Goal: Task Accomplishment & Management: Manage account settings

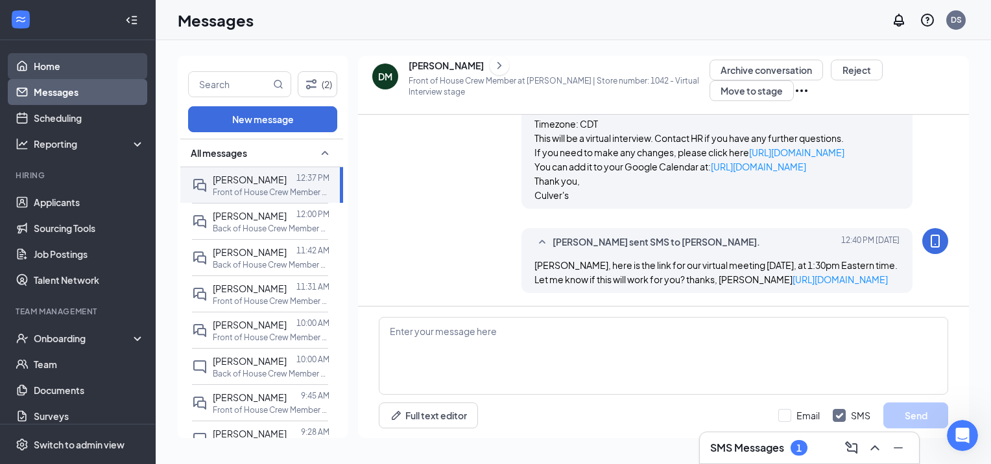
click at [52, 65] on link "Home" at bounding box center [89, 66] width 111 height 26
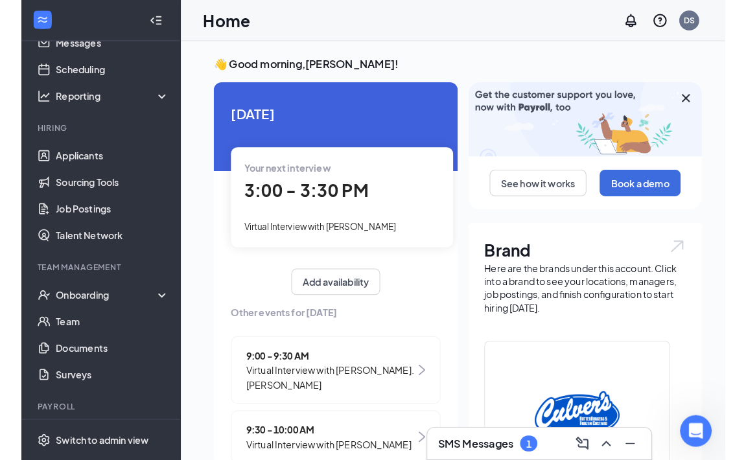
scroll to position [65, 0]
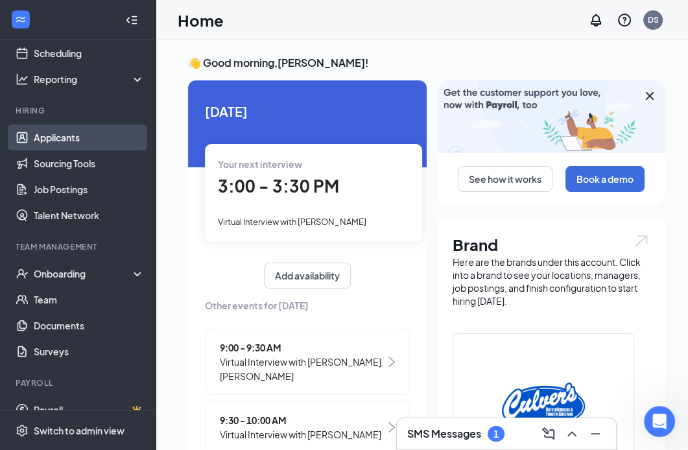
click at [46, 143] on link "Applicants" at bounding box center [89, 137] width 111 height 26
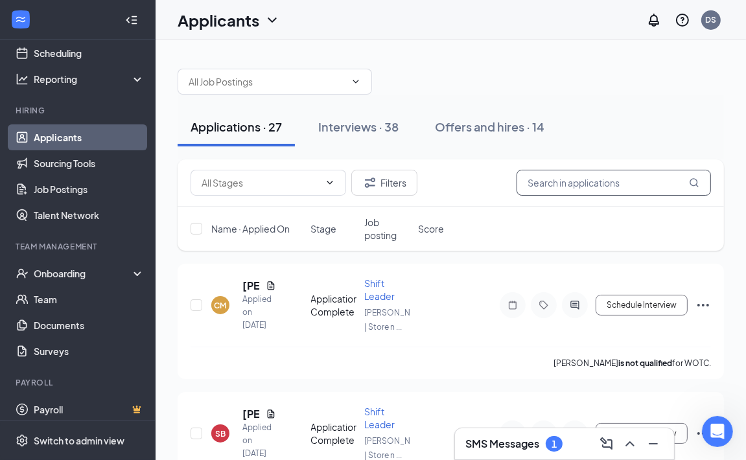
click at [581, 185] on input "text" at bounding box center [614, 183] width 195 height 26
type input "f"
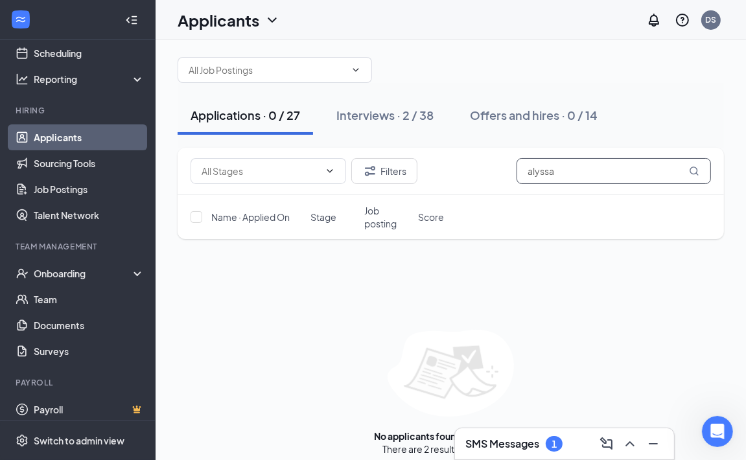
scroll to position [22, 0]
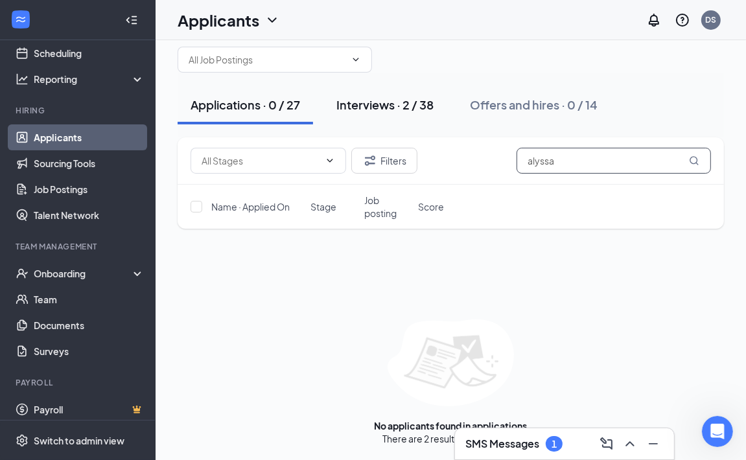
type input "alyssa"
click at [390, 108] on div "Interviews · 2 / 38" at bounding box center [385, 105] width 97 height 16
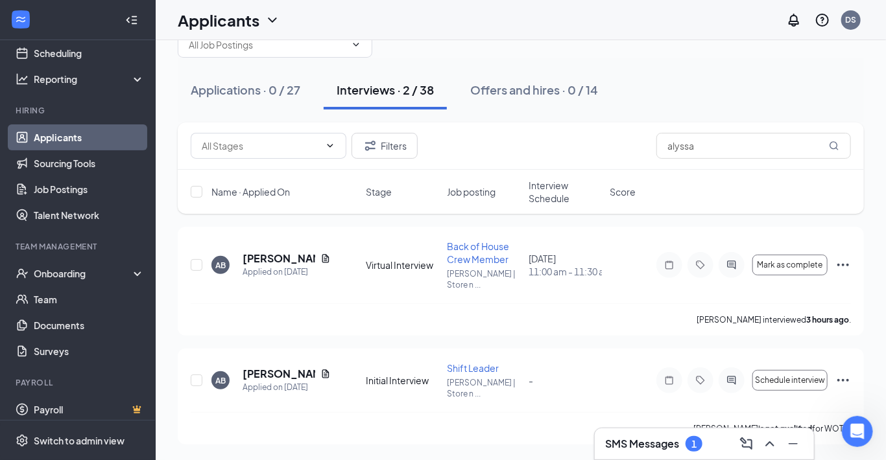
scroll to position [15, 0]
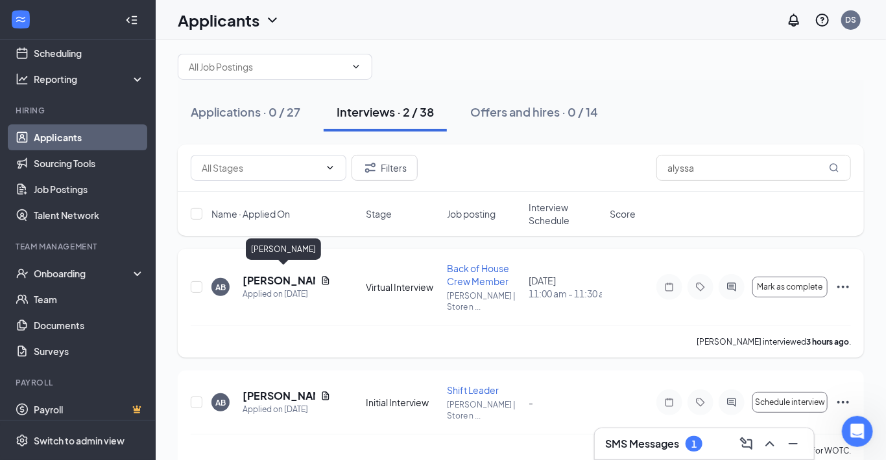
click at [263, 274] on h5 "[PERSON_NAME]" at bounding box center [278, 281] width 73 height 14
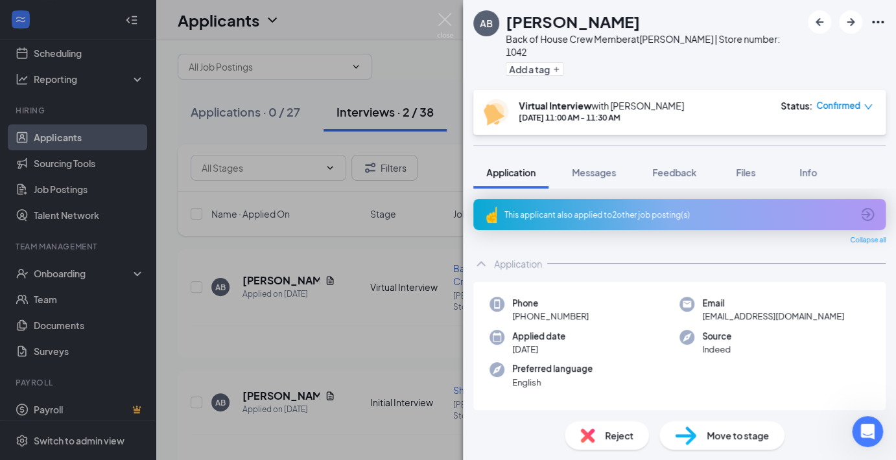
click at [711, 441] on span "Move to stage" at bounding box center [738, 436] width 62 height 14
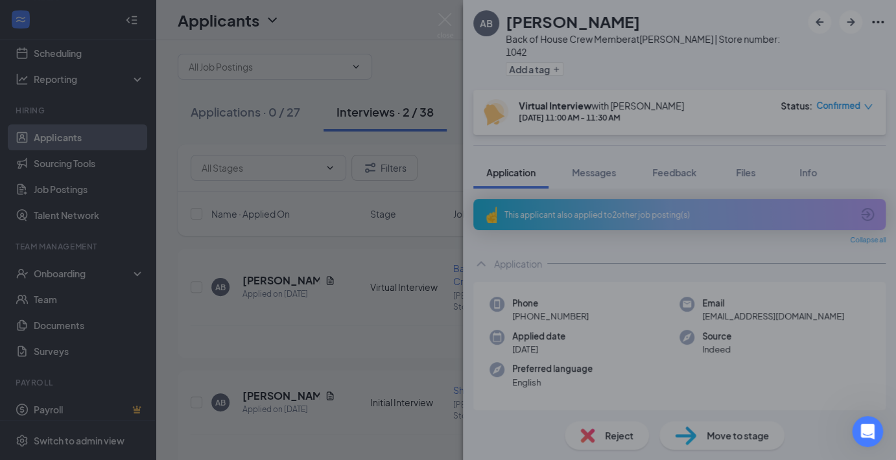
type input "Hiring Complete (final stage)"
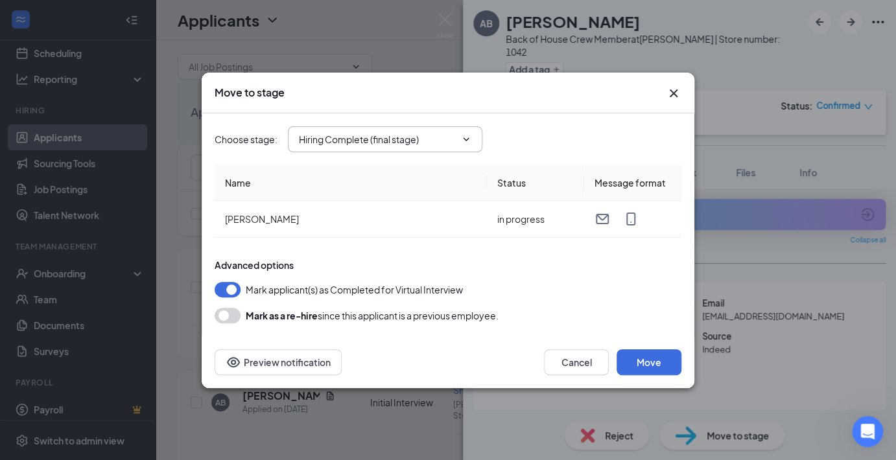
click at [466, 141] on icon "ChevronDown" at bounding box center [466, 139] width 10 height 10
click at [648, 359] on button "Move" at bounding box center [649, 362] width 65 height 26
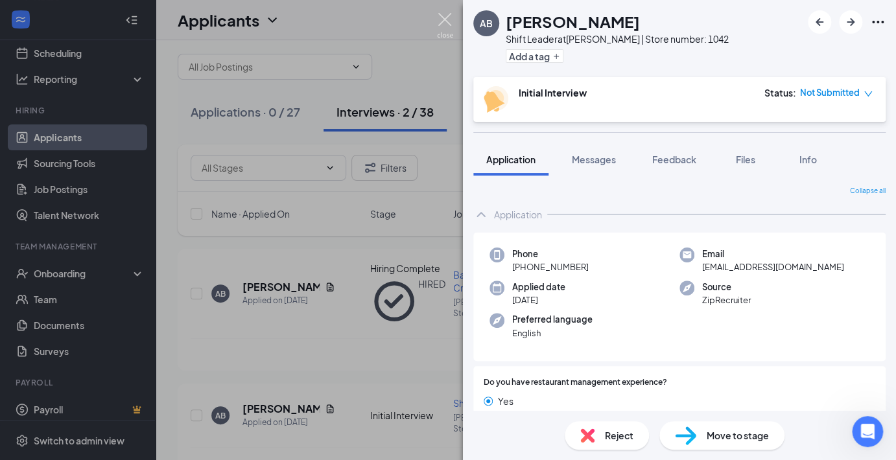
click at [443, 18] on img at bounding box center [445, 25] width 16 height 25
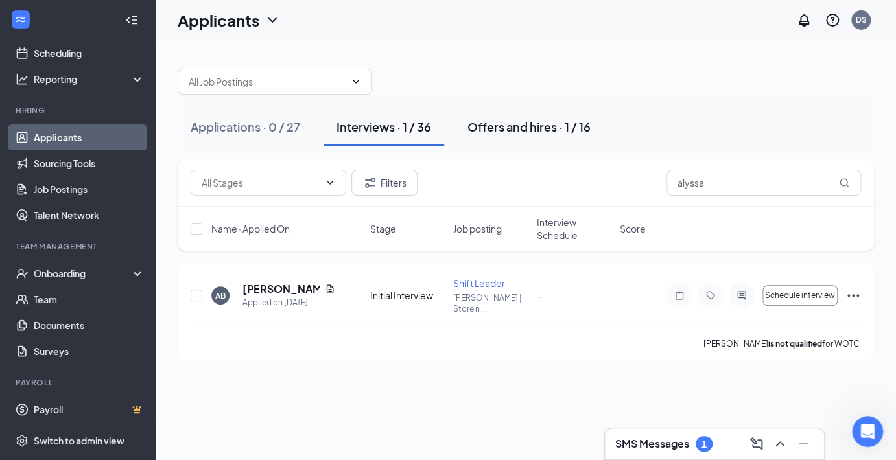
click at [517, 125] on div "Offers and hires · 1 / 16" at bounding box center [528, 127] width 123 height 16
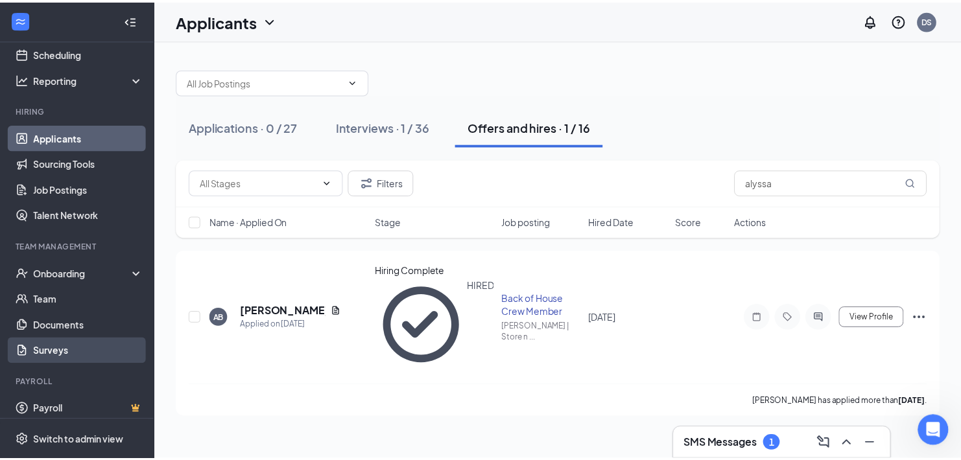
scroll to position [73, 0]
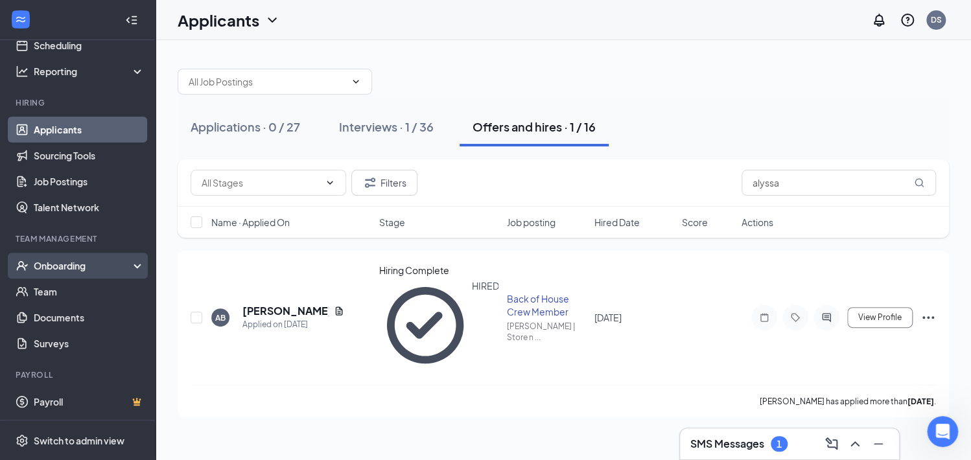
click at [62, 268] on div "Onboarding" at bounding box center [84, 265] width 100 height 13
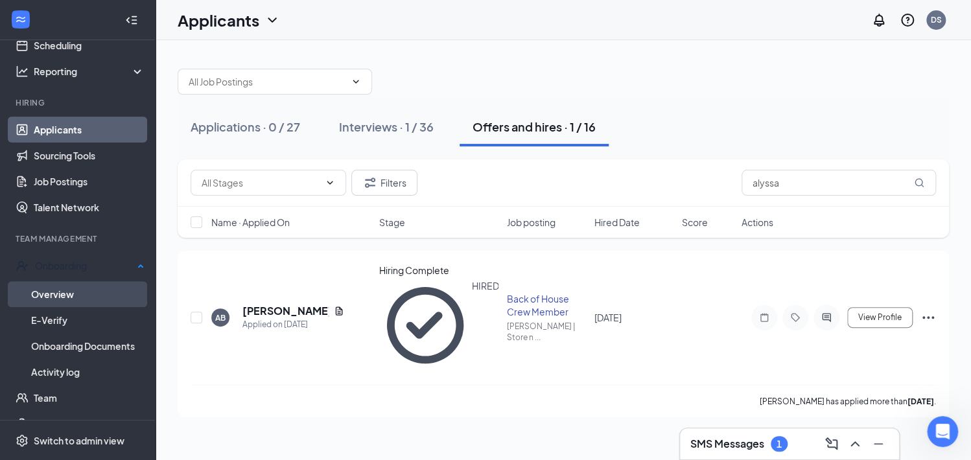
click at [67, 294] on link "Overview" at bounding box center [87, 294] width 113 height 26
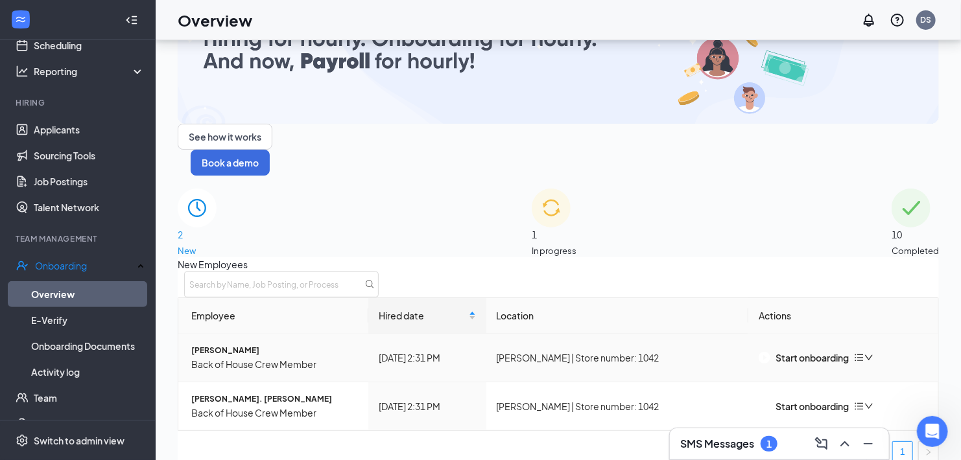
scroll to position [58, 0]
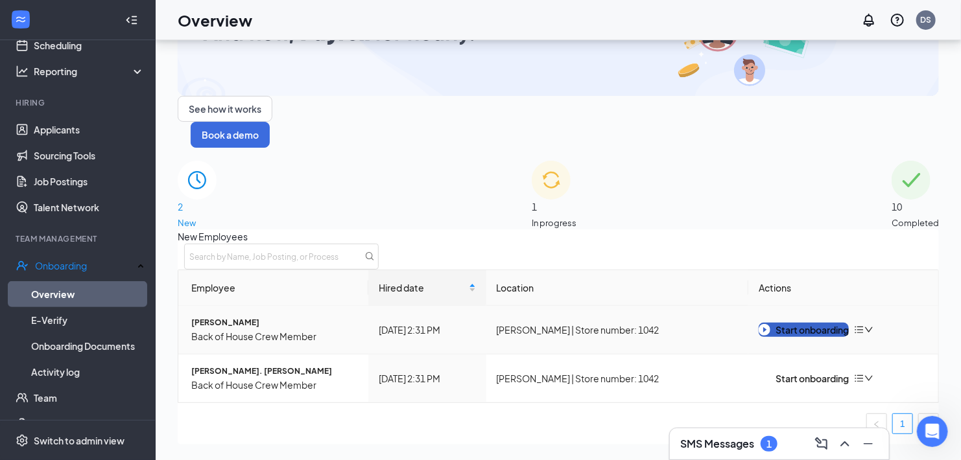
click at [790, 323] on div "Start onboarding" at bounding box center [804, 330] width 90 height 14
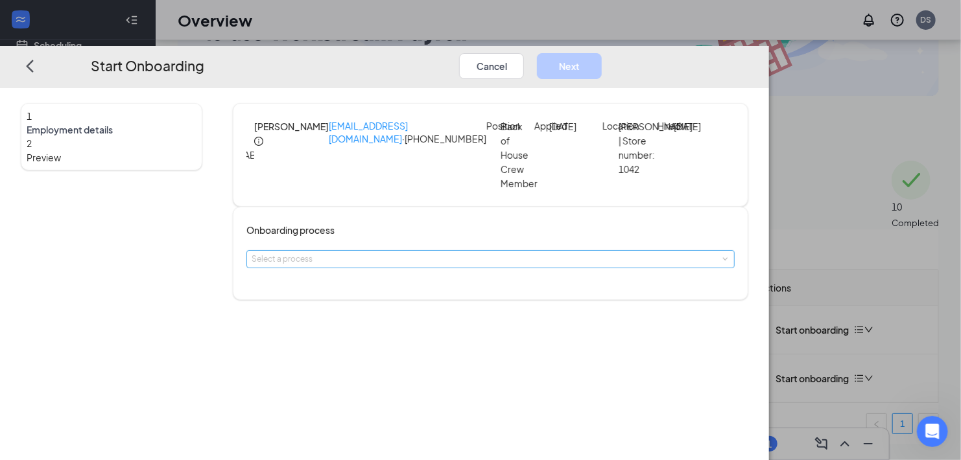
click at [519, 266] on div "Select a process" at bounding box center [487, 259] width 471 height 13
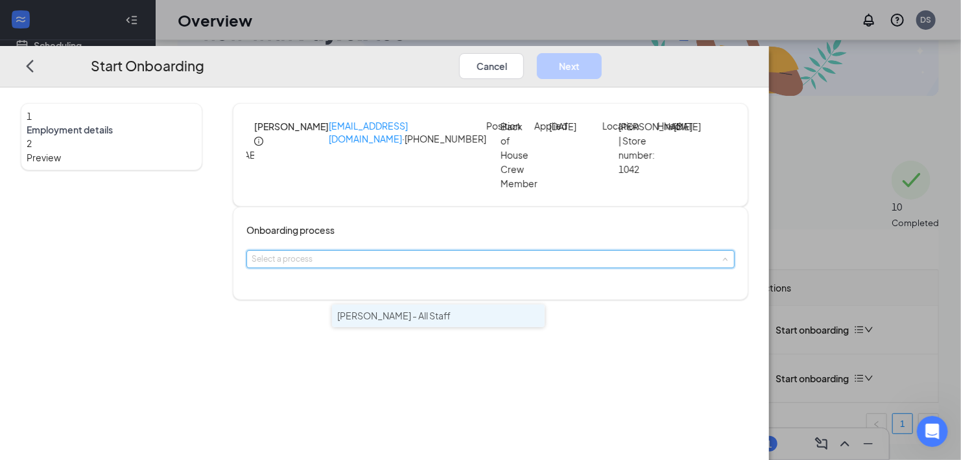
click at [411, 316] on span "Culver's - All Staff" at bounding box center [393, 316] width 113 height 12
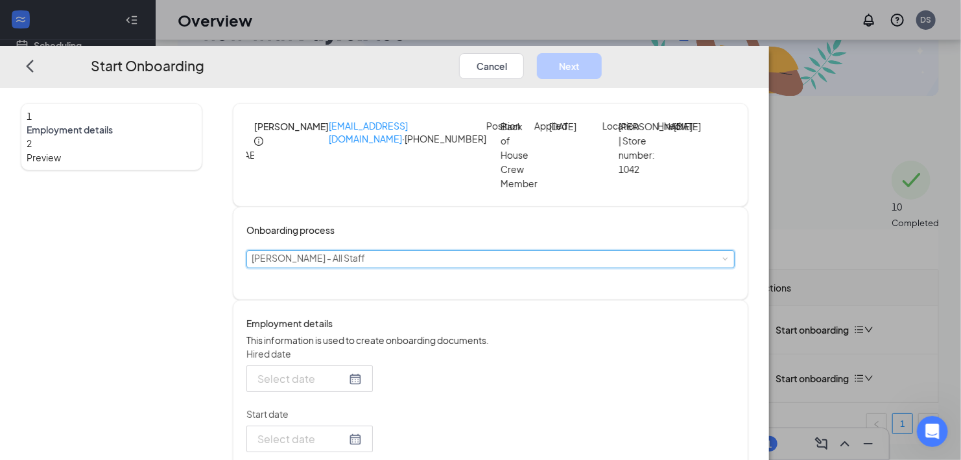
type input "Sep 16, 2025"
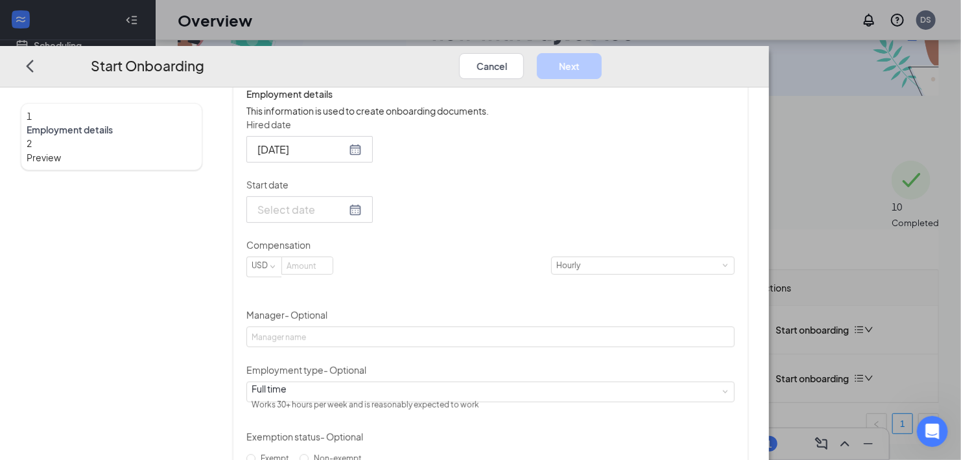
scroll to position [259, 0]
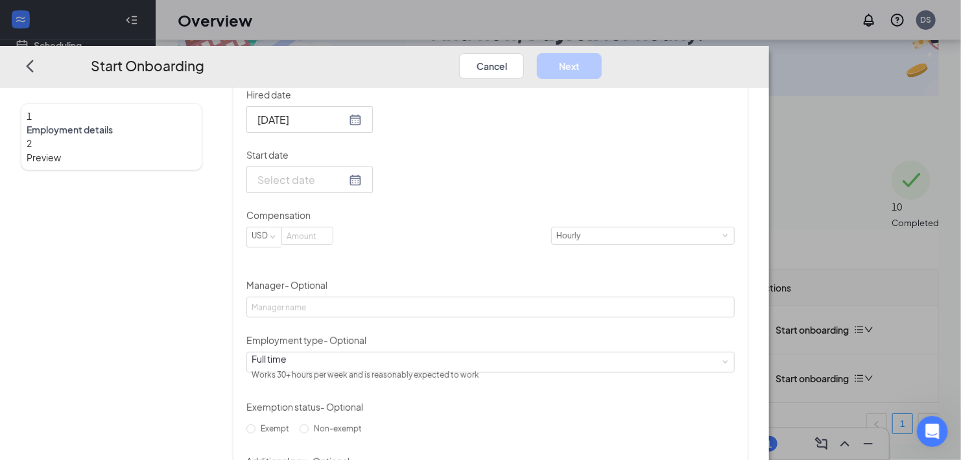
click at [362, 188] on div at bounding box center [309, 180] width 104 height 16
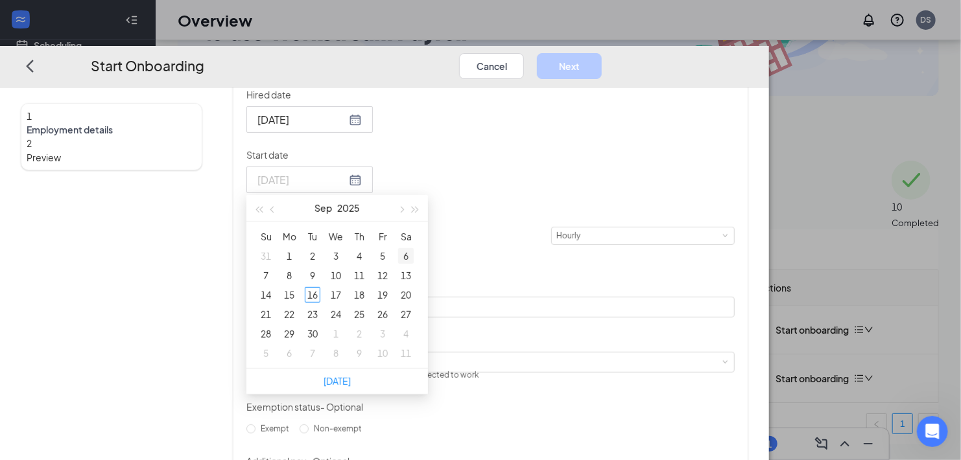
type input "Sep 6, 2025"
type input "Sep 5, 2025"
click at [405, 213] on span "button" at bounding box center [401, 209] width 6 height 6
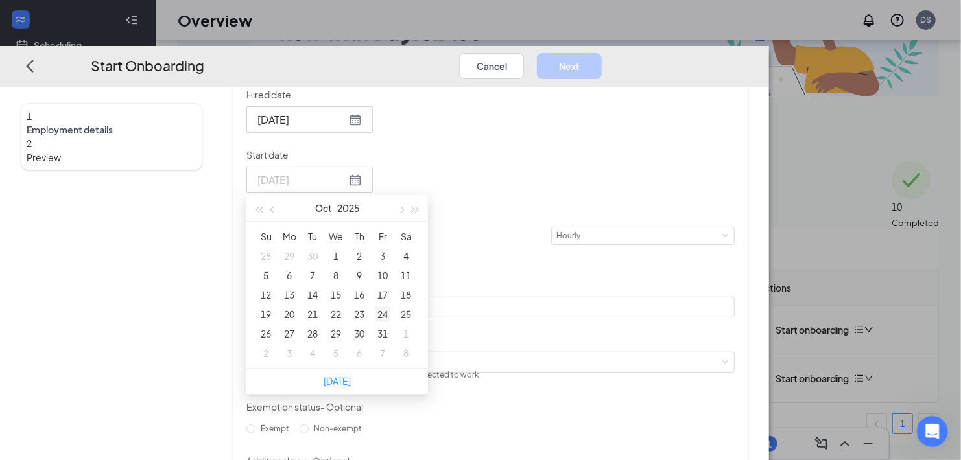
type input "Oct 24, 2025"
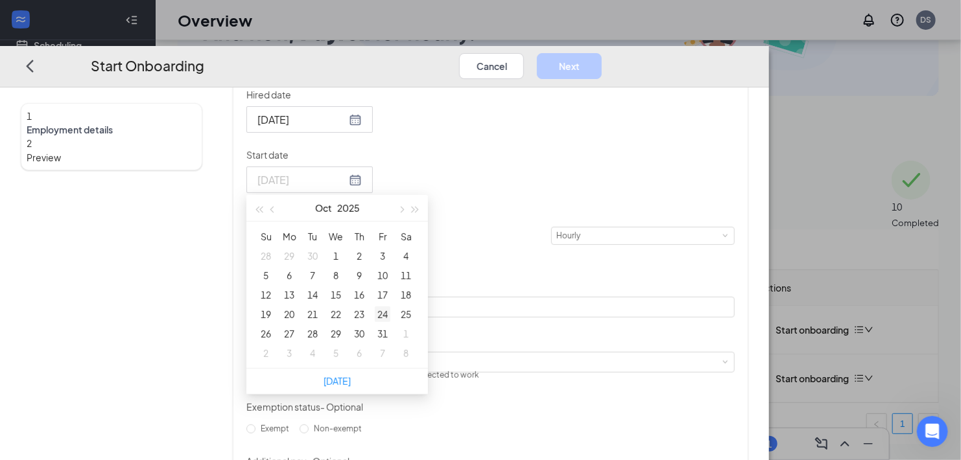
click at [390, 322] on div "24" at bounding box center [383, 315] width 16 height 16
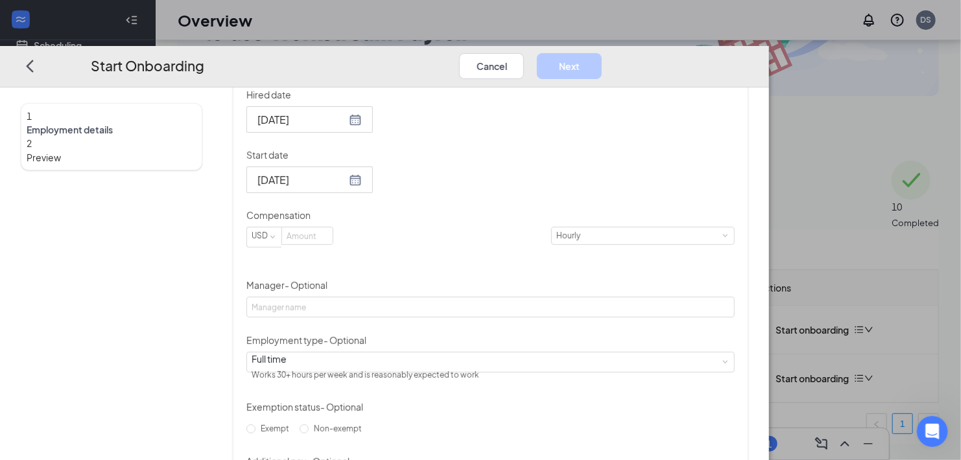
scroll to position [324, 0]
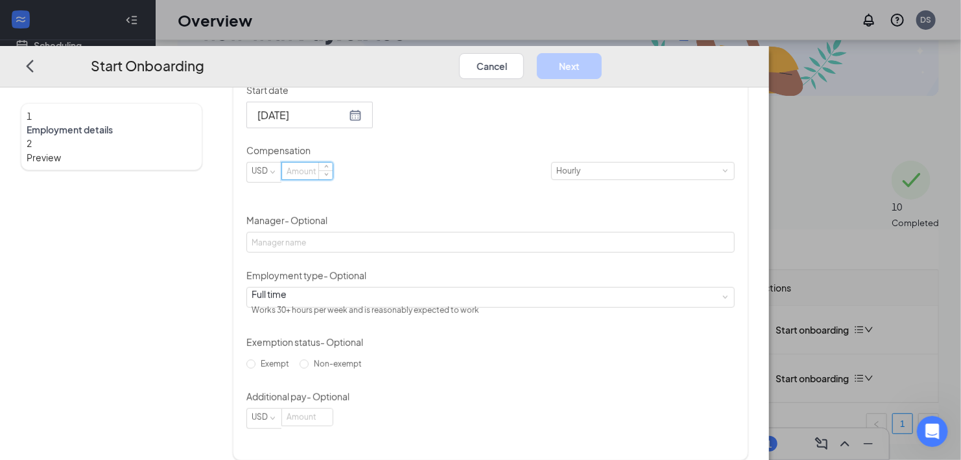
click at [333, 180] on input at bounding box center [307, 171] width 51 height 17
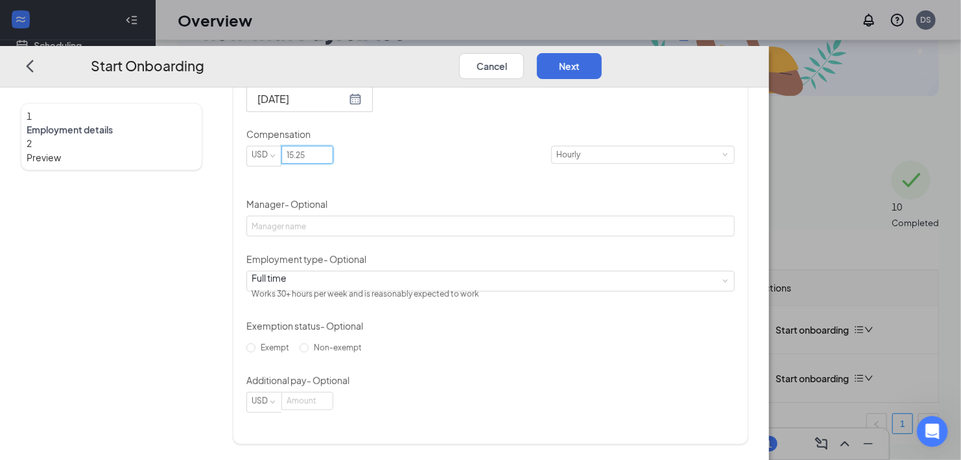
scroll to position [386, 0]
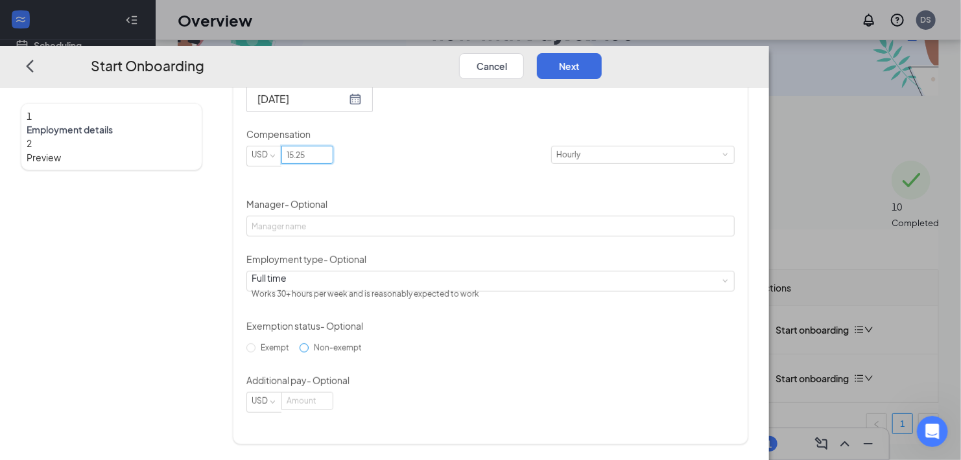
type input "15.25"
click at [309, 353] on input "Non-exempt" at bounding box center [304, 348] width 9 height 9
radio input "true"
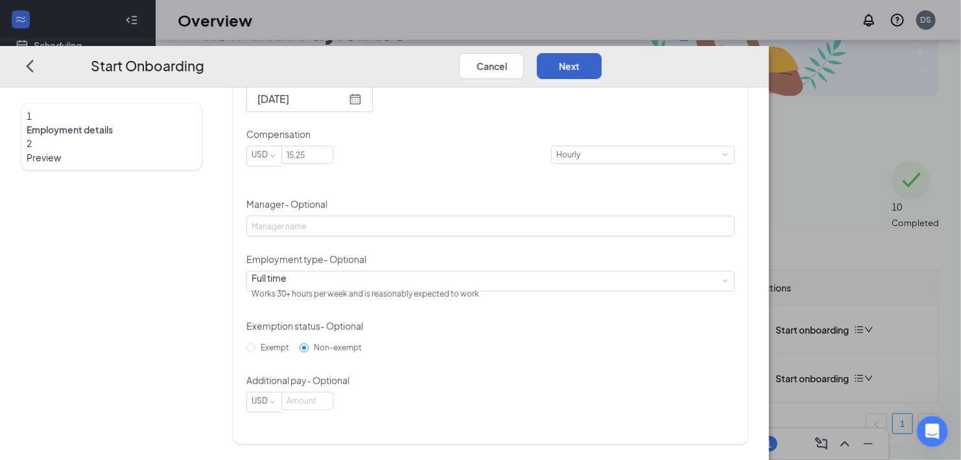
click at [602, 53] on button "Next" at bounding box center [569, 66] width 65 height 26
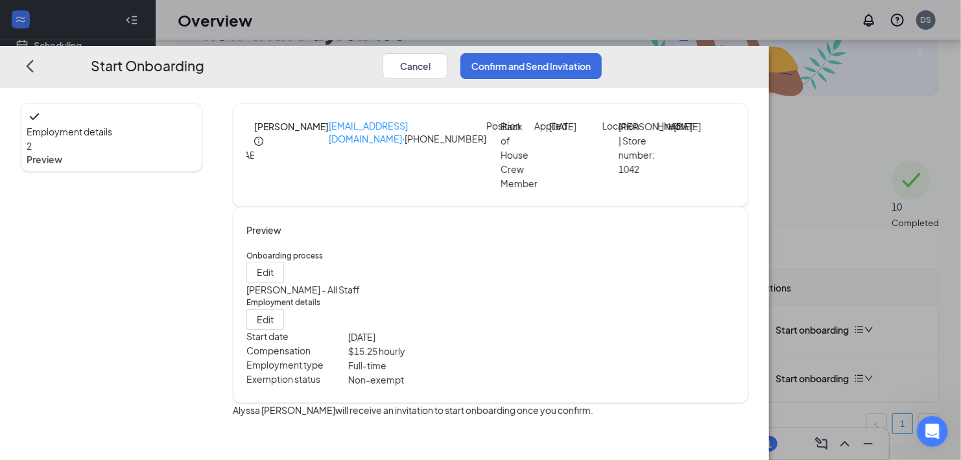
scroll to position [22, 0]
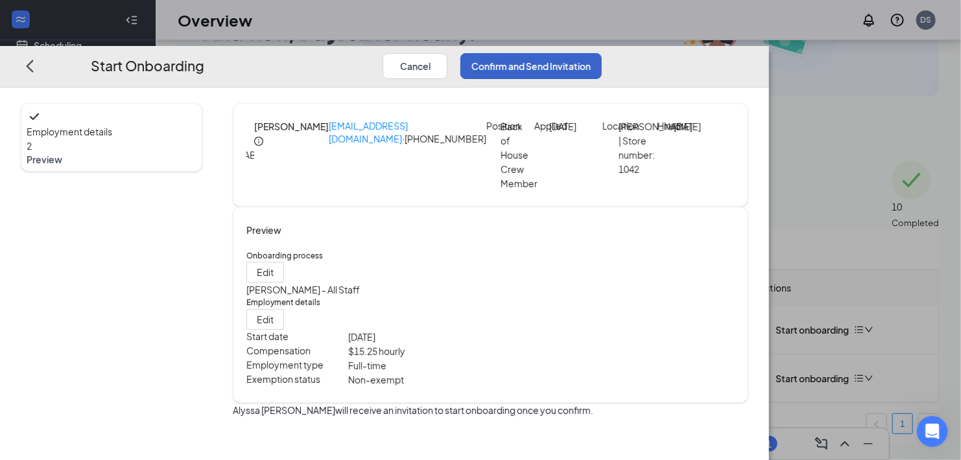
click at [602, 53] on button "Confirm and Send Invitation" at bounding box center [530, 66] width 141 height 26
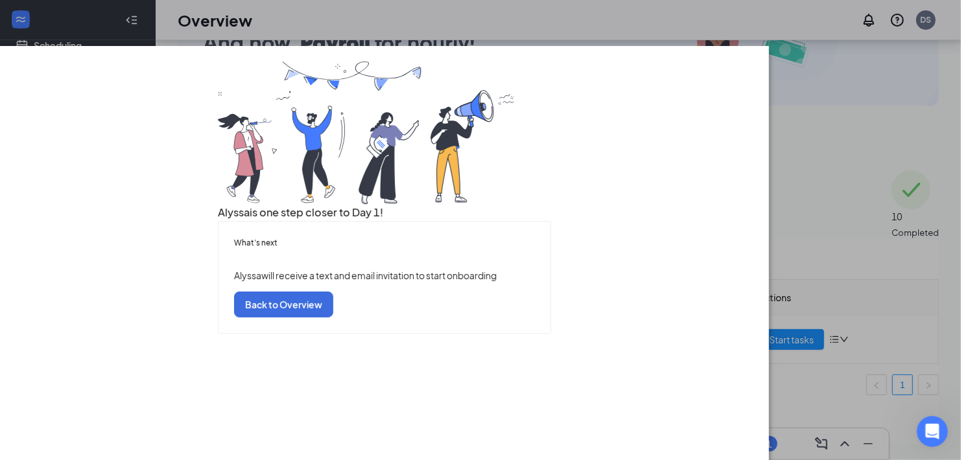
scroll to position [10, 0]
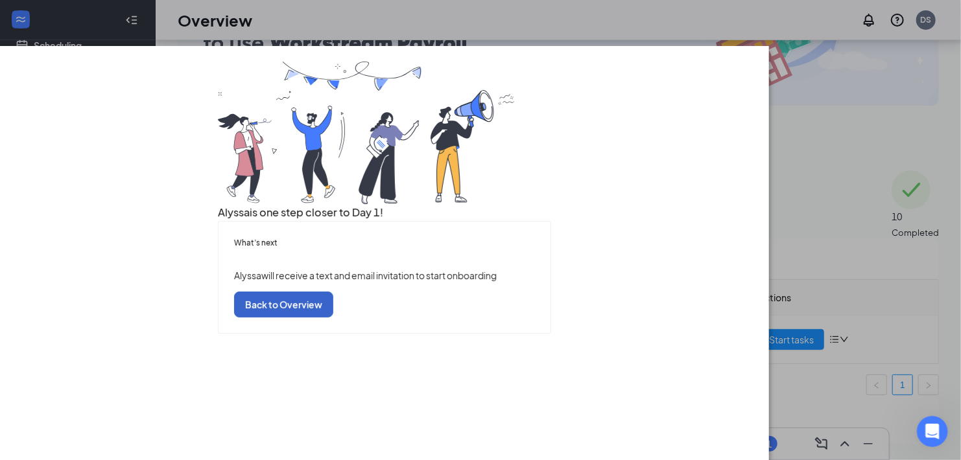
click at [333, 318] on button "Back to Overview" at bounding box center [283, 305] width 99 height 26
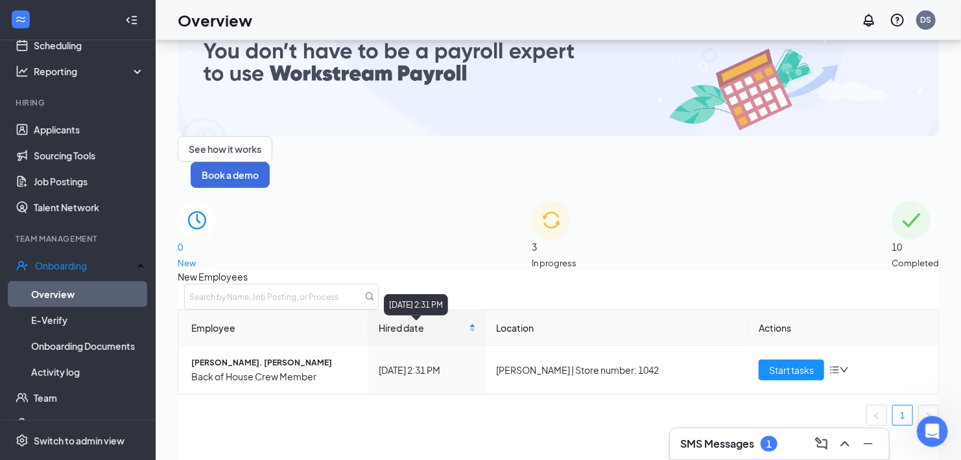
scroll to position [0, 0]
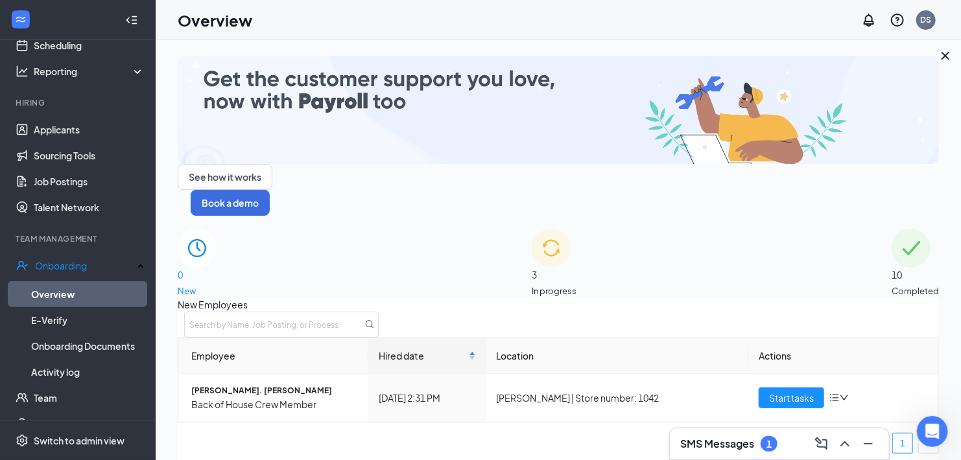
click at [560, 268] on span "3" at bounding box center [554, 275] width 45 height 14
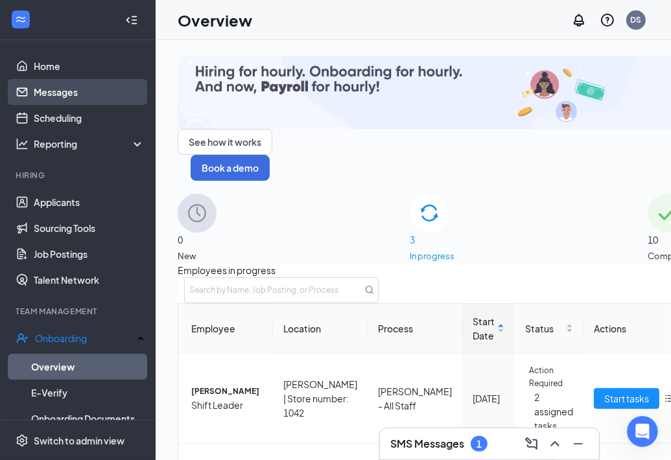
click at [36, 88] on link "Messages" at bounding box center [89, 92] width 111 height 26
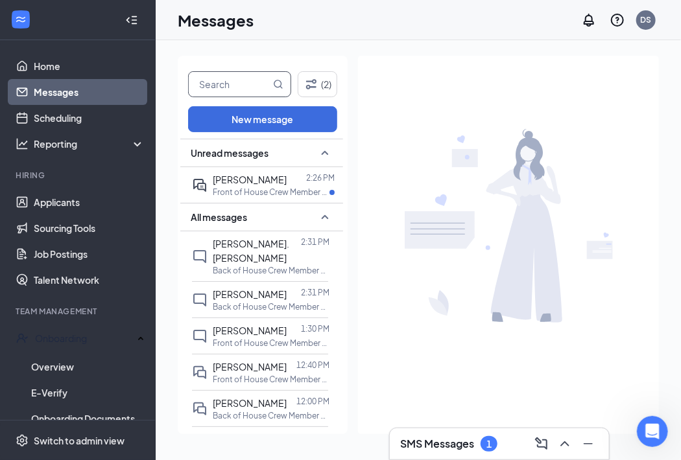
click at [231, 86] on input "text" at bounding box center [230, 84] width 82 height 25
click at [239, 247] on span "[PERSON_NAME]. [PERSON_NAME]" at bounding box center [251, 251] width 77 height 26
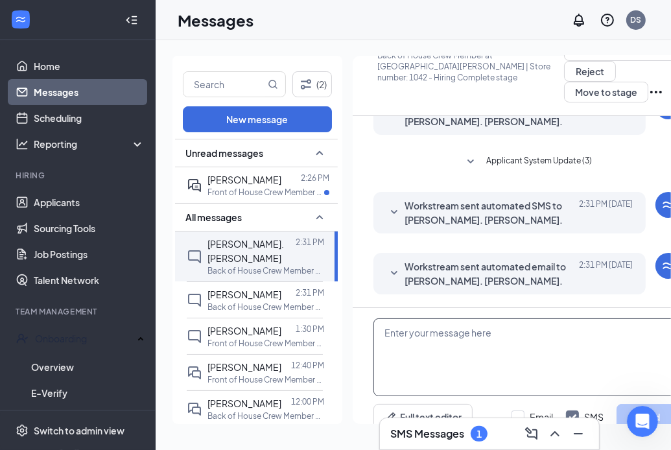
scroll to position [19, 10]
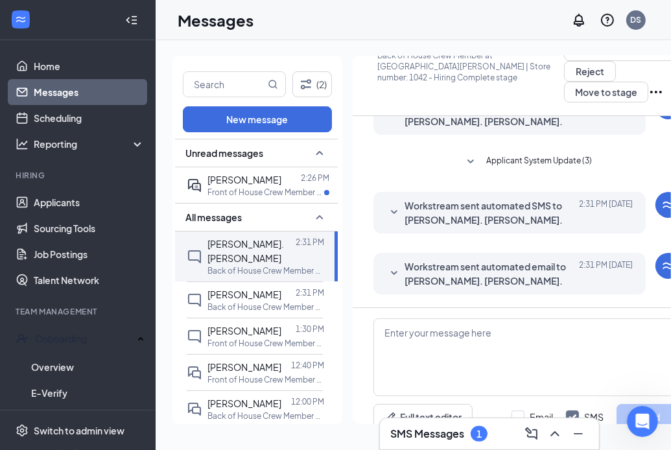
click at [574, 259] on div "Today 2:31 PM" at bounding box center [603, 273] width 58 height 29
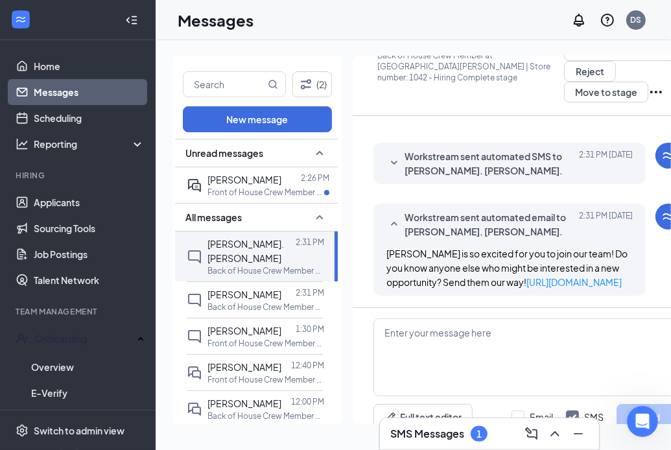
scroll to position [458, 0]
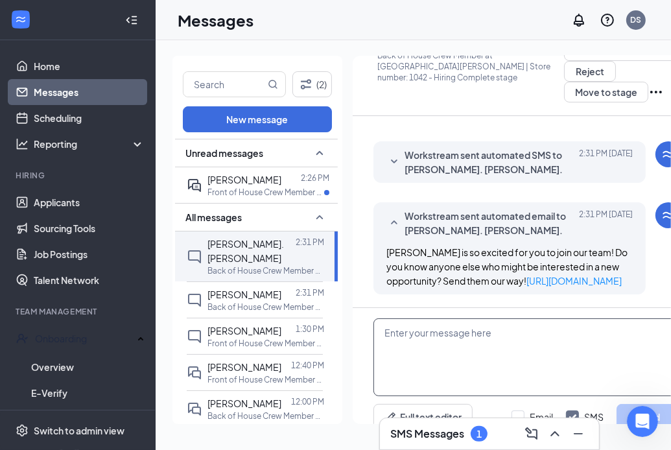
click at [435, 318] on textarea at bounding box center [527, 357] width 308 height 78
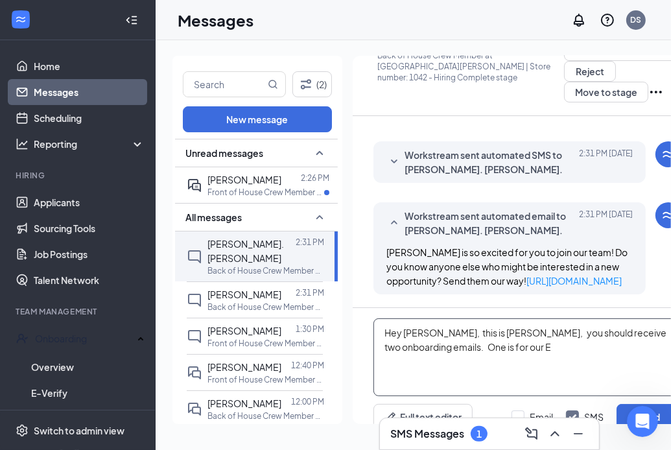
type textarea "Hey Jonathan, this is Dan, you should receive two onboarding emails. One is for…"
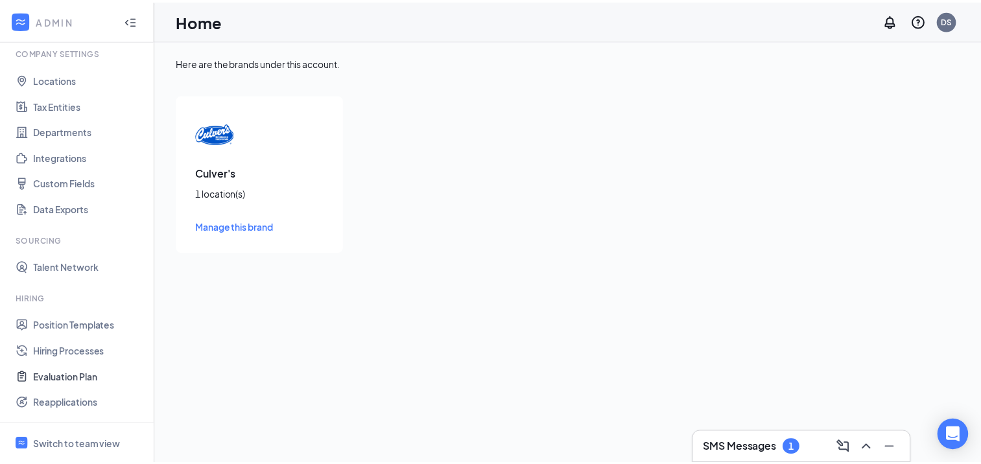
scroll to position [130, 0]
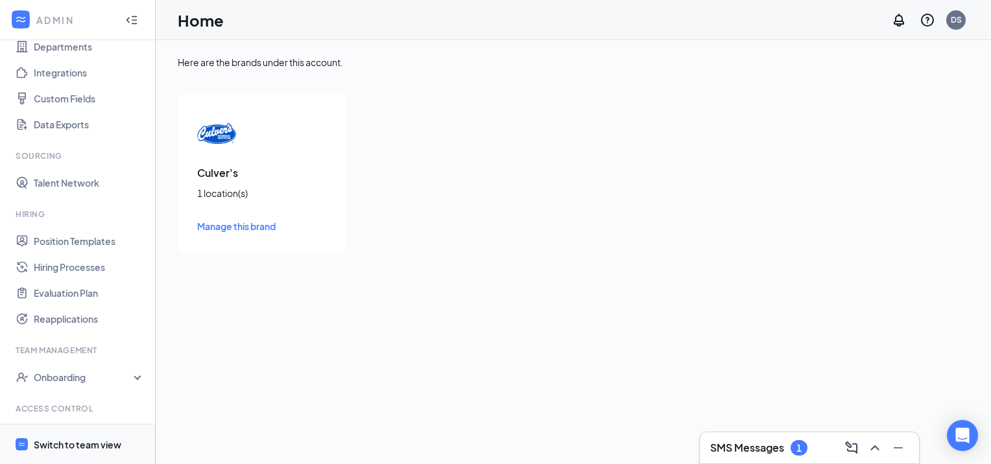
click at [61, 441] on div "Switch to team view" at bounding box center [78, 444] width 88 height 13
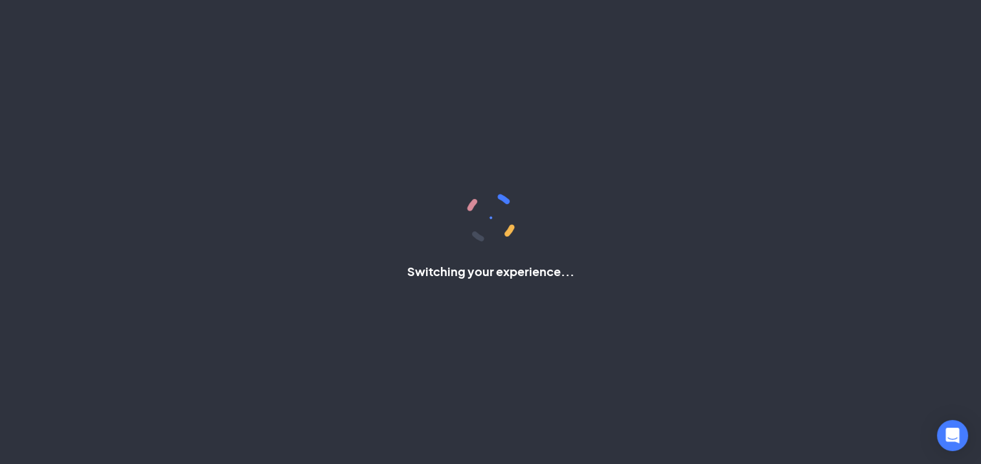
scroll to position [69, 0]
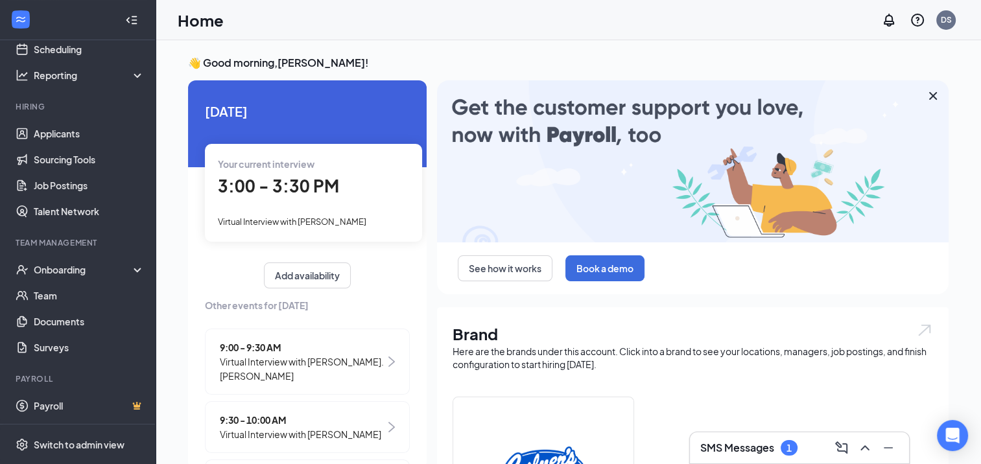
click at [737, 443] on h3 "SMS Messages" at bounding box center [737, 448] width 74 height 14
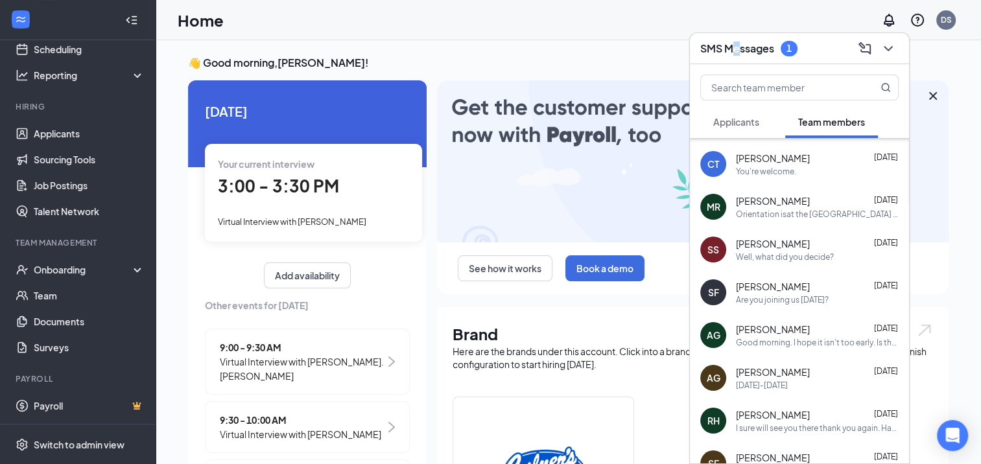
scroll to position [0, 0]
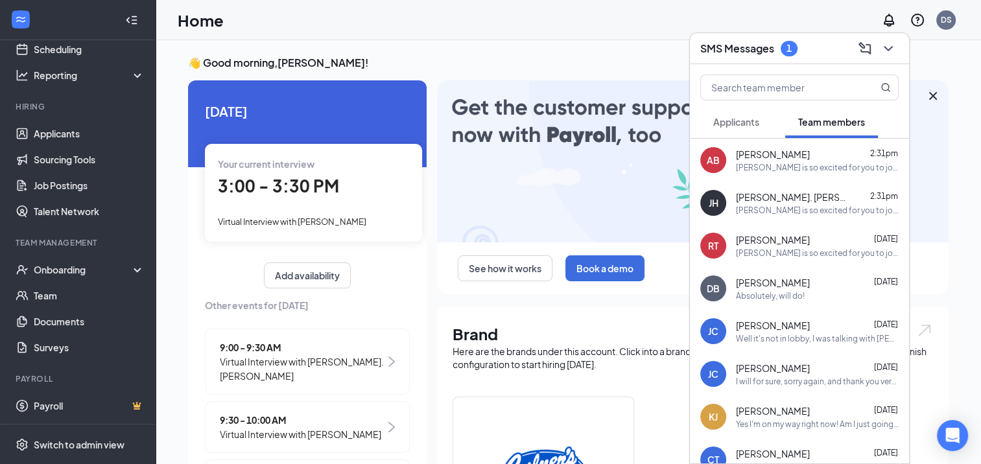
click at [783, 47] on div "1" at bounding box center [789, 49] width 17 height 16
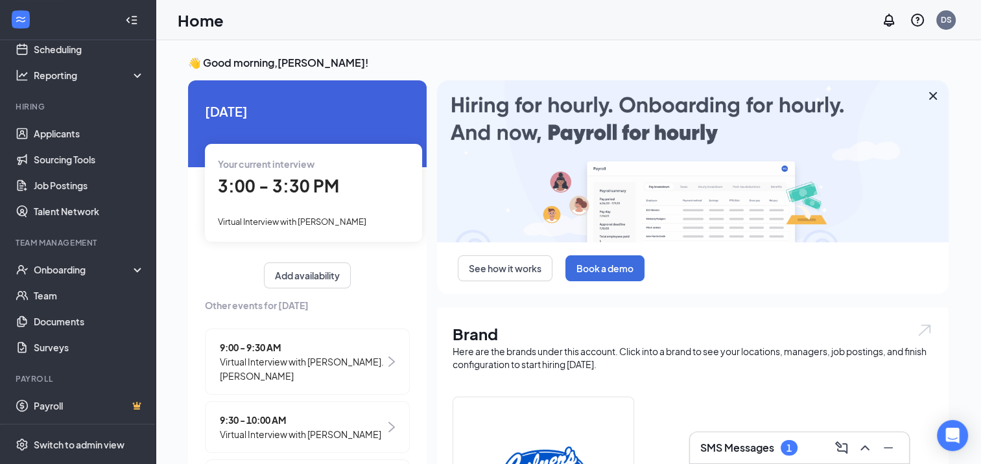
click at [788, 451] on div "1" at bounding box center [788, 448] width 5 height 11
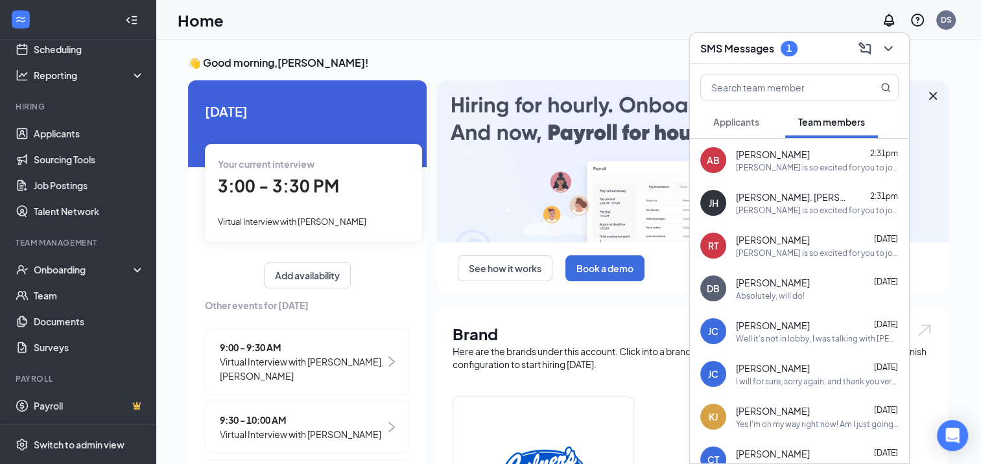
click at [738, 209] on div "[PERSON_NAME] is so excited for you to join our team! Do you know anyone else w…" at bounding box center [817, 210] width 163 height 11
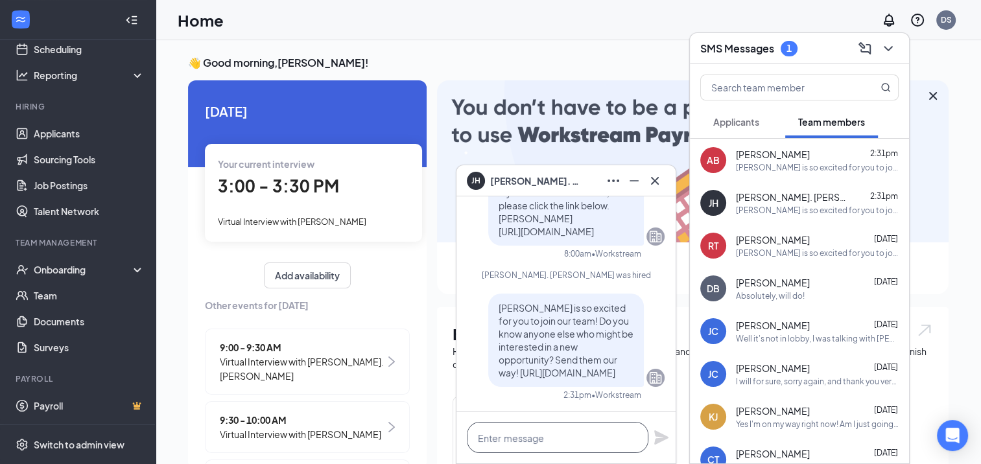
click at [547, 427] on textarea at bounding box center [558, 437] width 182 height 31
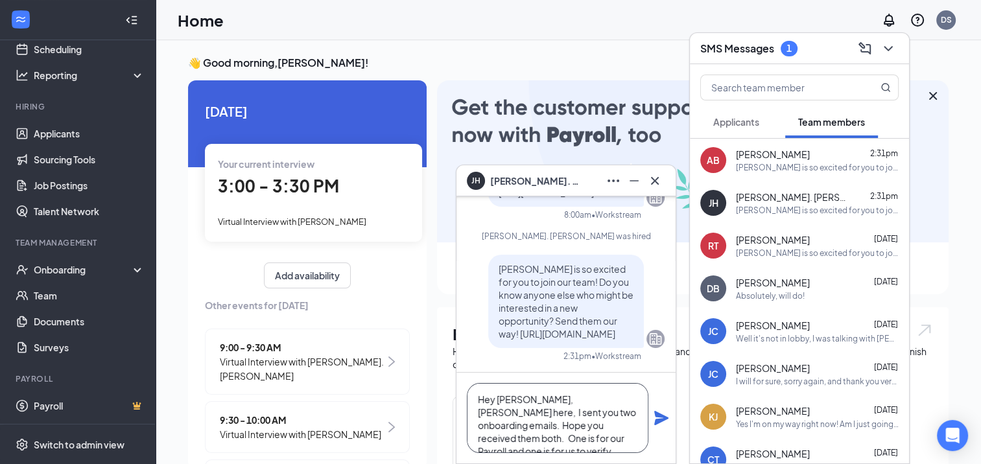
click at [546, 425] on textarea "Hey [PERSON_NAME], [PERSON_NAME] here, I sent you two onboarding emails. Hope y…" at bounding box center [558, 418] width 182 height 70
click at [617, 438] on textarea "Hey [PERSON_NAME], [PERSON_NAME] here, I sent you two onboarding emails. Hope y…" at bounding box center [558, 418] width 182 height 70
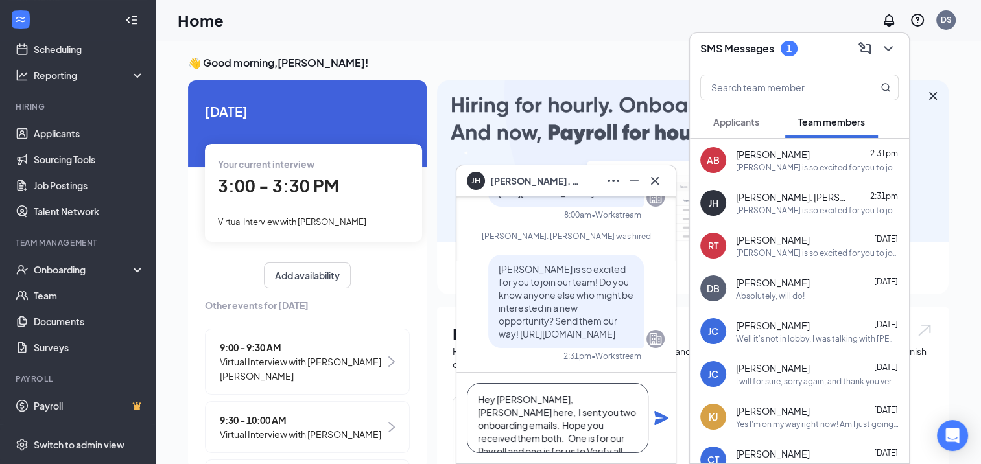
scroll to position [53, 0]
drag, startPoint x: 473, startPoint y: 399, endPoint x: 597, endPoint y: 479, distance: 147.3
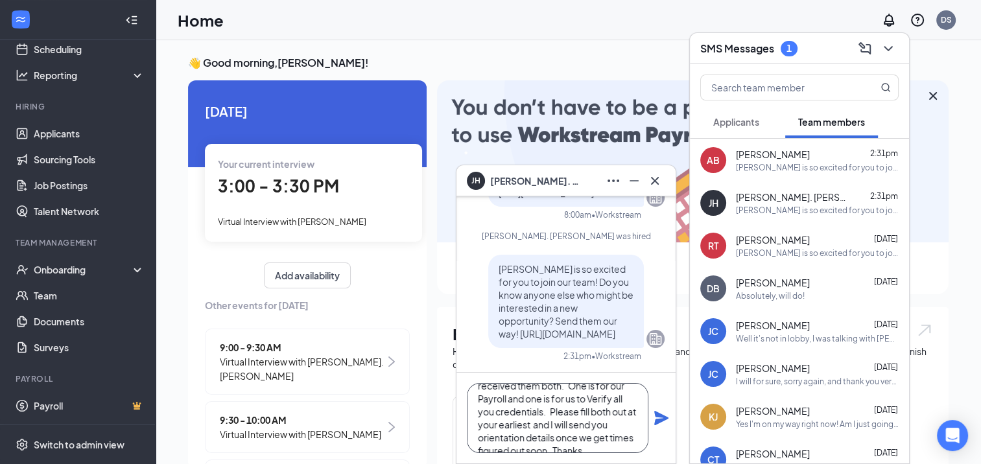
click at [597, 464] on html "Home Messages Scheduling Reporting Hiring Applicants Sourcing Tools Job Posting…" at bounding box center [490, 232] width 981 height 464
type textarea "Hey [PERSON_NAME], [PERSON_NAME] here, I sent you two onboarding emails. Hope y…"
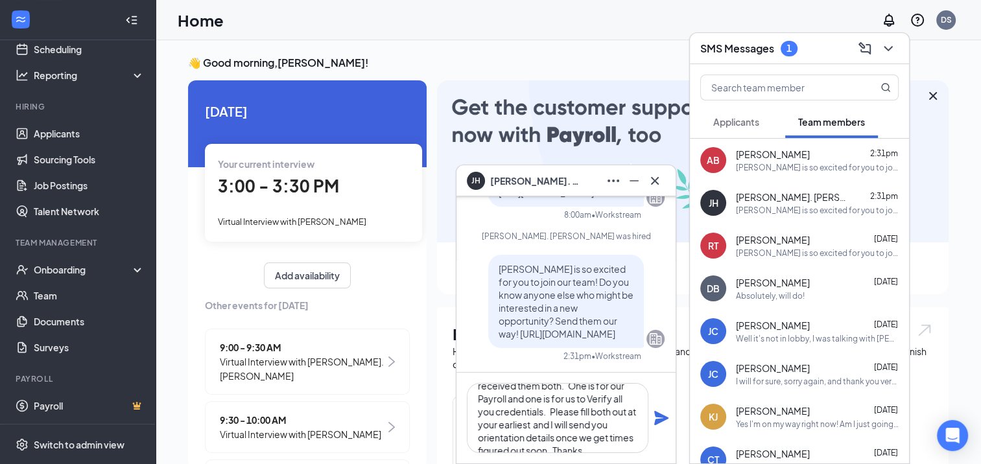
click at [662, 419] on icon "Plane" at bounding box center [661, 418] width 14 height 14
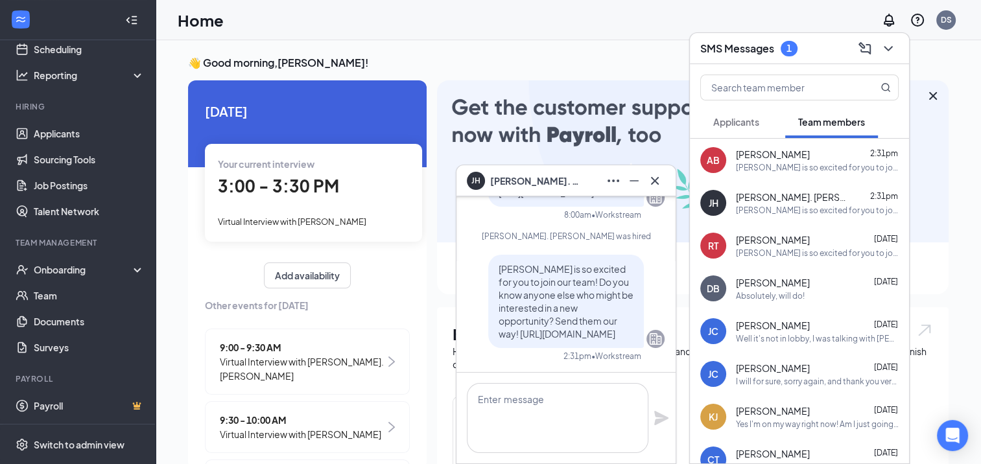
scroll to position [0, 0]
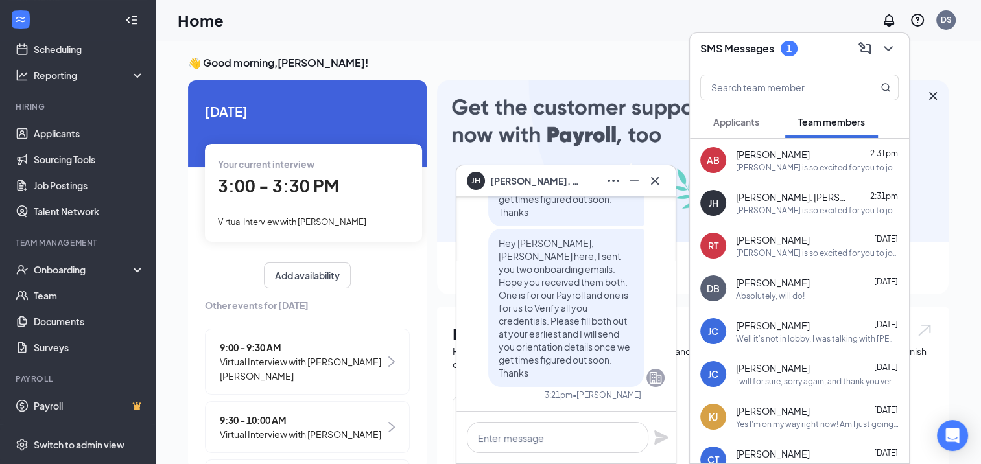
click at [770, 167] on div "[PERSON_NAME] is so excited for you to join our team! Do you know anyone else w…" at bounding box center [817, 167] width 163 height 11
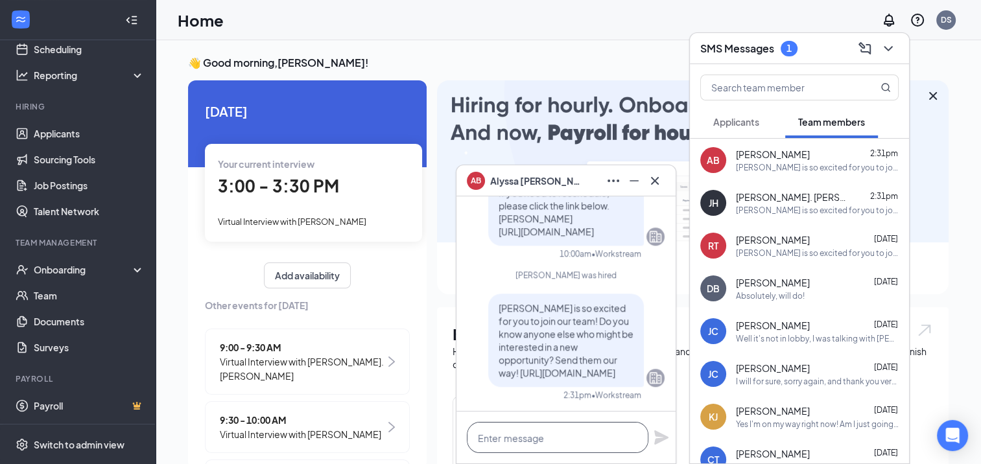
click at [533, 442] on textarea at bounding box center [558, 437] width 182 height 31
paste textarea "Hey [PERSON_NAME], [PERSON_NAME] here, I sent you two onboarding emails. Hope y…"
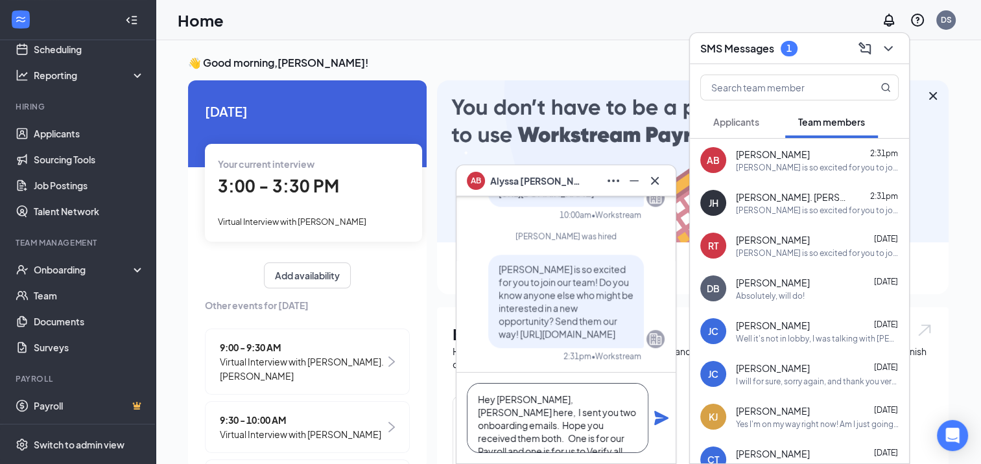
drag, startPoint x: 534, startPoint y: 401, endPoint x: 496, endPoint y: 403, distance: 38.3
click at [496, 403] on textarea "Hey [PERSON_NAME], [PERSON_NAME] here, I sent you two onboarding emails. Hope y…" at bounding box center [558, 418] width 182 height 70
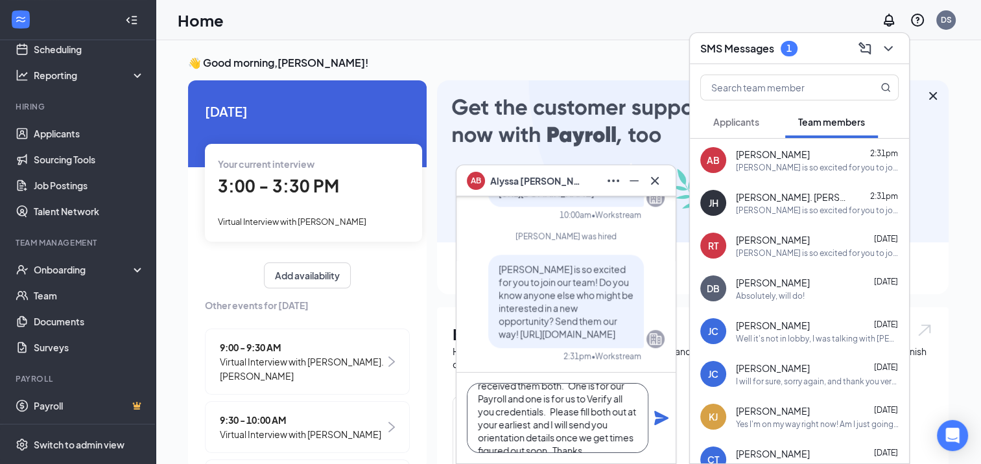
type textarea "Hey [PERSON_NAME], [PERSON_NAME] here, I sent you two onboarding emails. Hope y…"
click at [663, 418] on icon "Plane" at bounding box center [661, 418] width 14 height 14
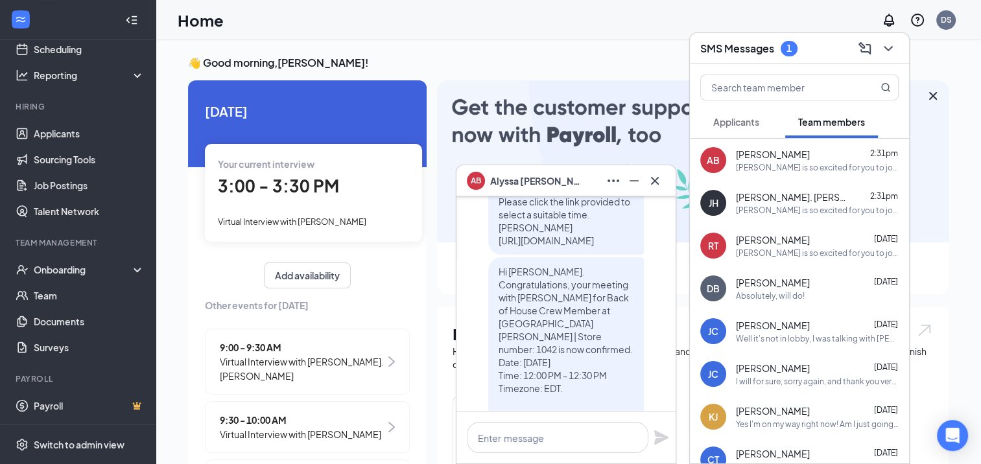
scroll to position [-1432, 0]
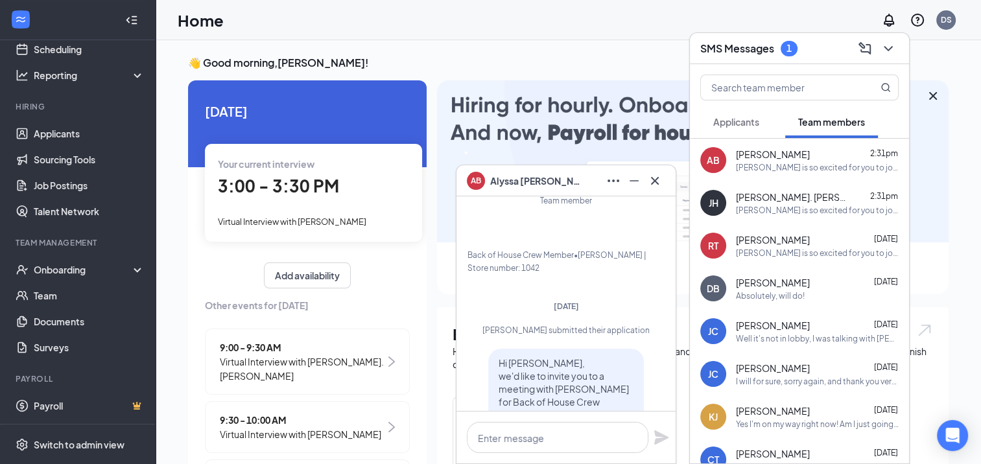
click at [755, 47] on h3 "SMS Messages" at bounding box center [737, 48] width 74 height 14
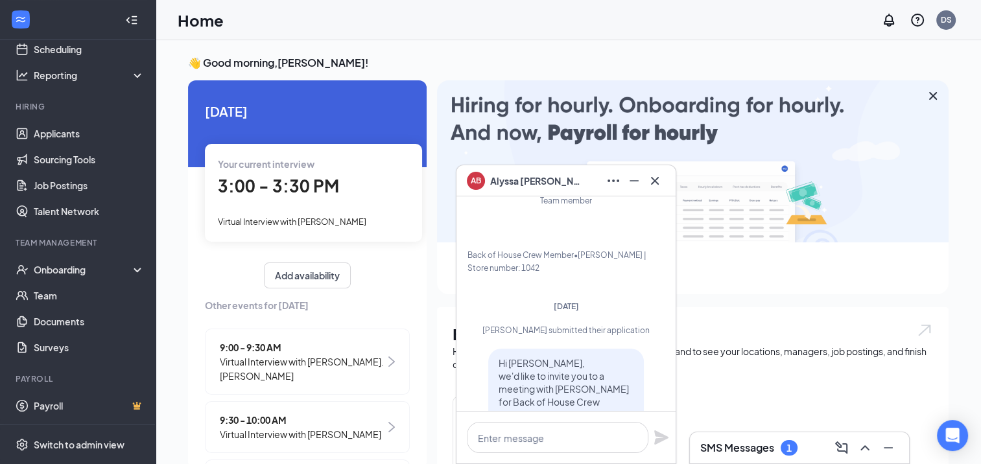
click at [754, 443] on h3 "SMS Messages" at bounding box center [737, 448] width 74 height 14
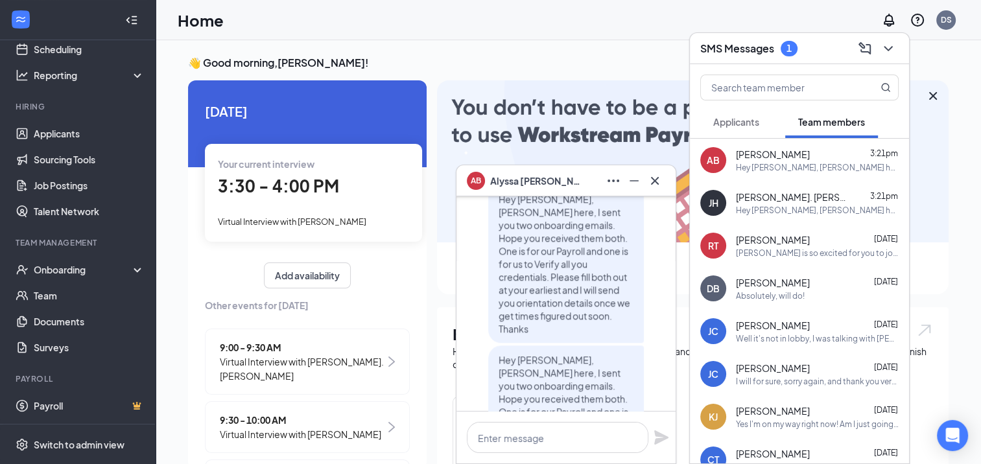
scroll to position [-130, 0]
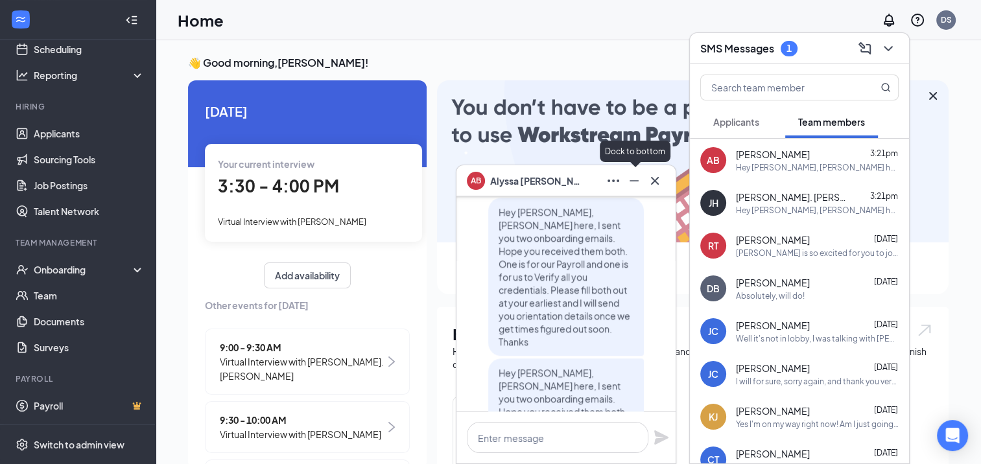
click at [628, 185] on icon "Minimize" at bounding box center [634, 181] width 16 height 16
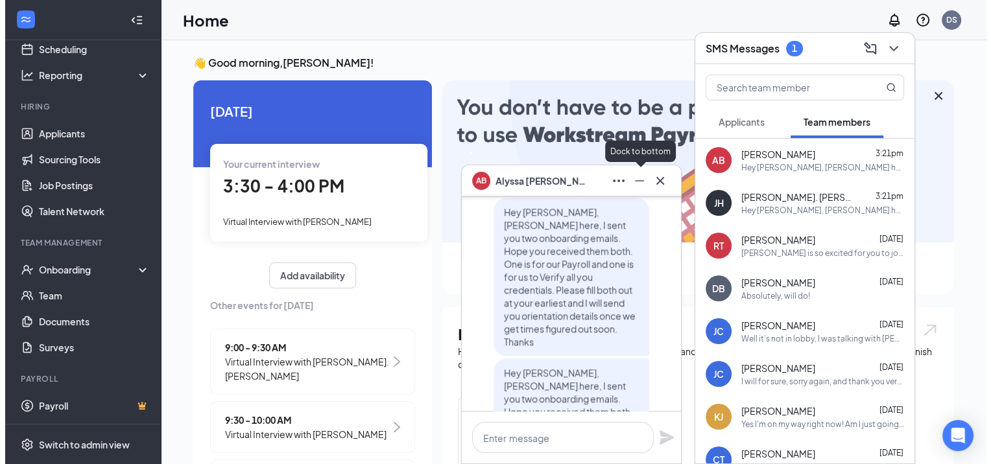
scroll to position [0, 0]
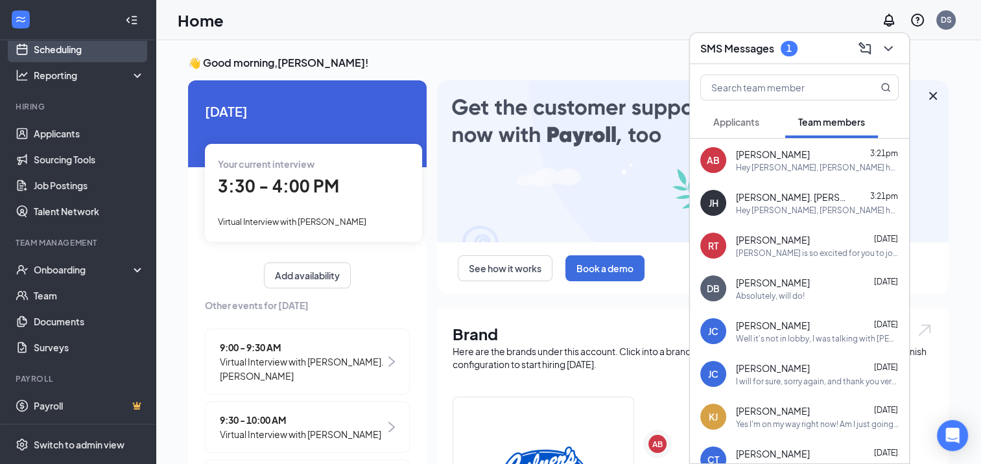
click at [54, 49] on link "Scheduling" at bounding box center [89, 49] width 111 height 26
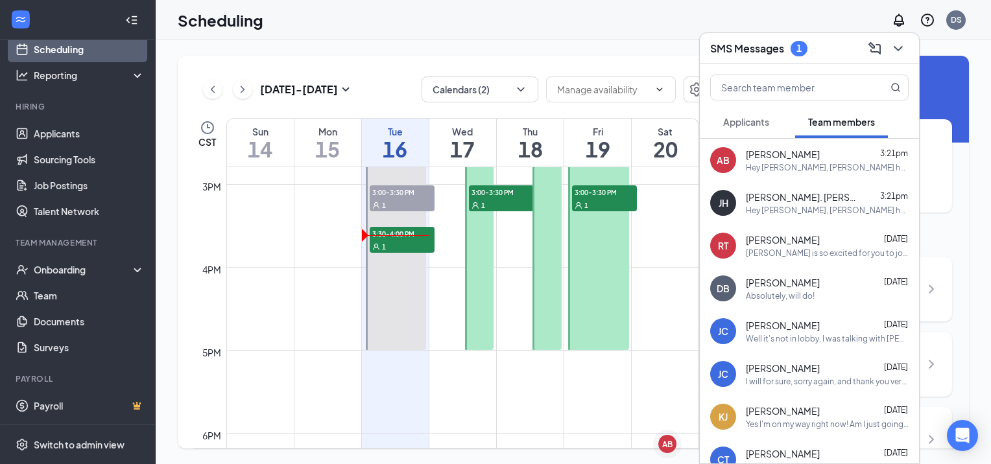
scroll to position [1221, 0]
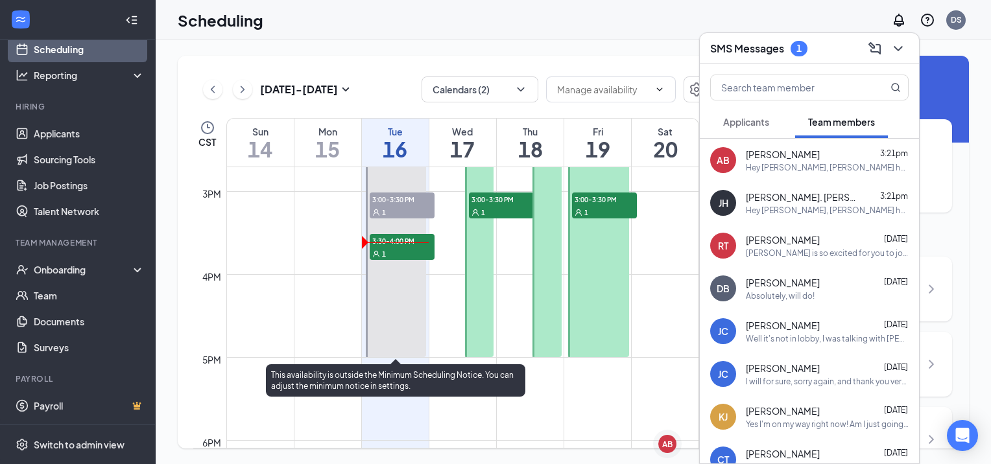
click at [393, 246] on span "3:30-4:00 PM" at bounding box center [402, 240] width 65 height 13
click at [383, 242] on span "3:30-4:00 PM" at bounding box center [402, 240] width 65 height 13
click at [384, 242] on span "3:30-4:00 PM" at bounding box center [402, 240] width 65 height 13
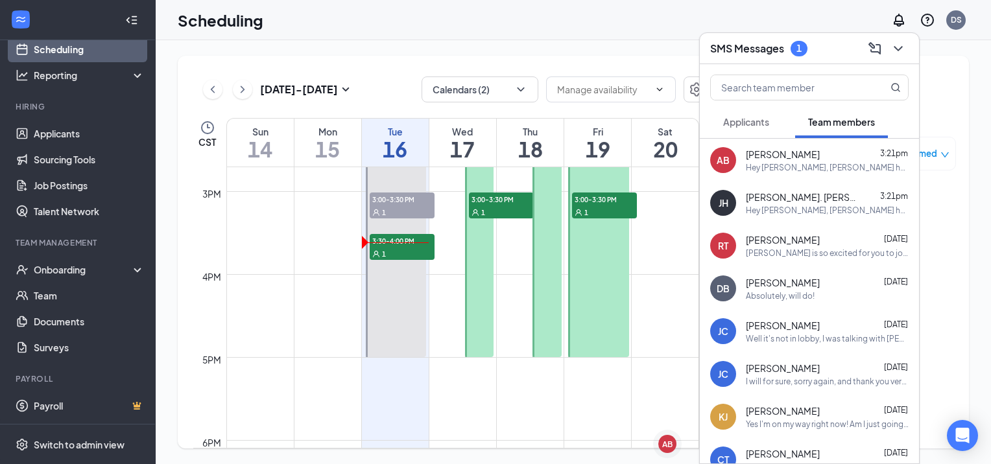
click at [394, 145] on h1 "16" at bounding box center [395, 149] width 67 height 22
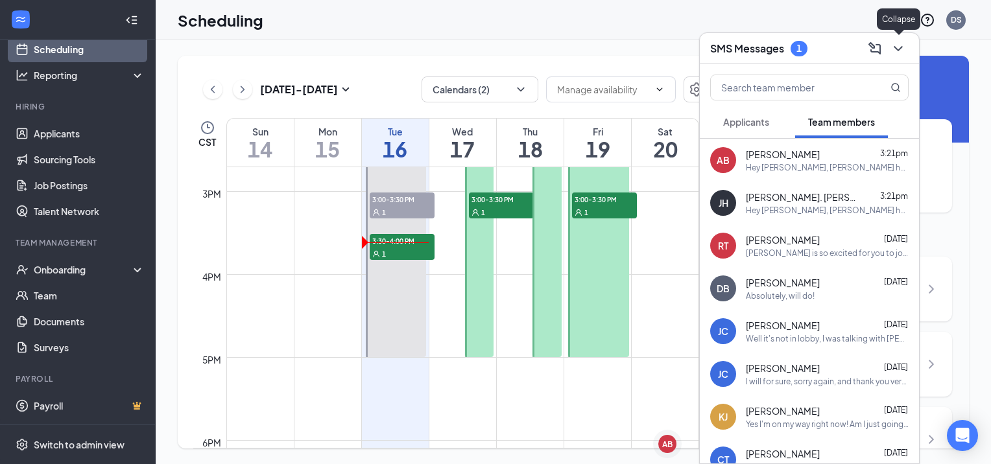
click at [897, 47] on icon "ChevronDown" at bounding box center [898, 49] width 16 height 16
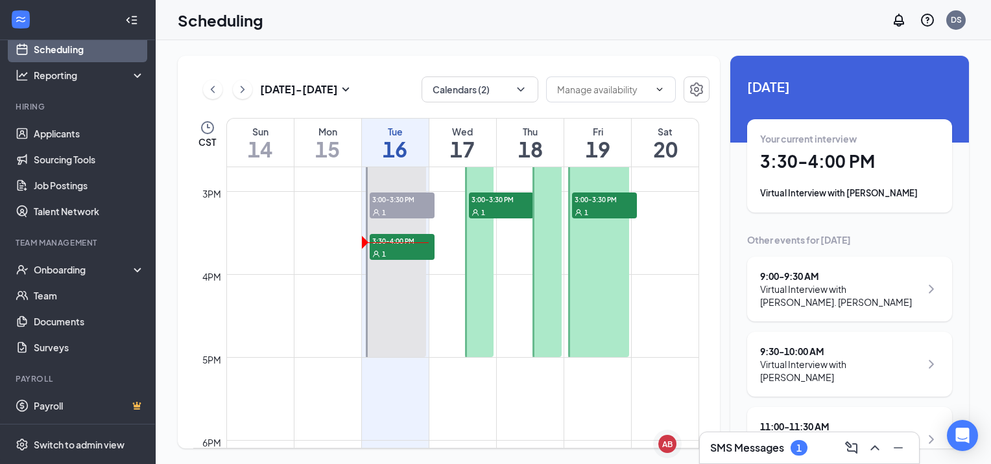
click at [827, 173] on div "Your current interview 3:30 - 4:00 PM Virtual Interview with [PERSON_NAME]" at bounding box center [849, 165] width 179 height 67
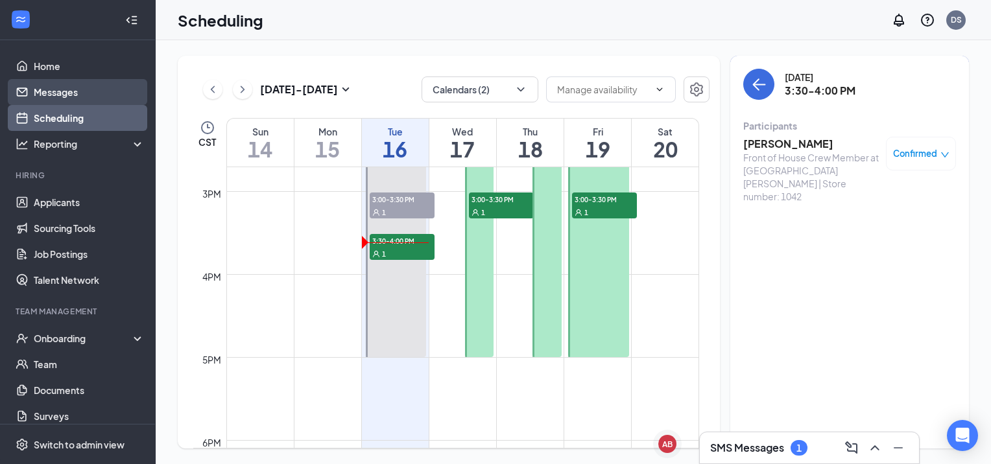
click at [60, 91] on link "Messages" at bounding box center [89, 92] width 111 height 26
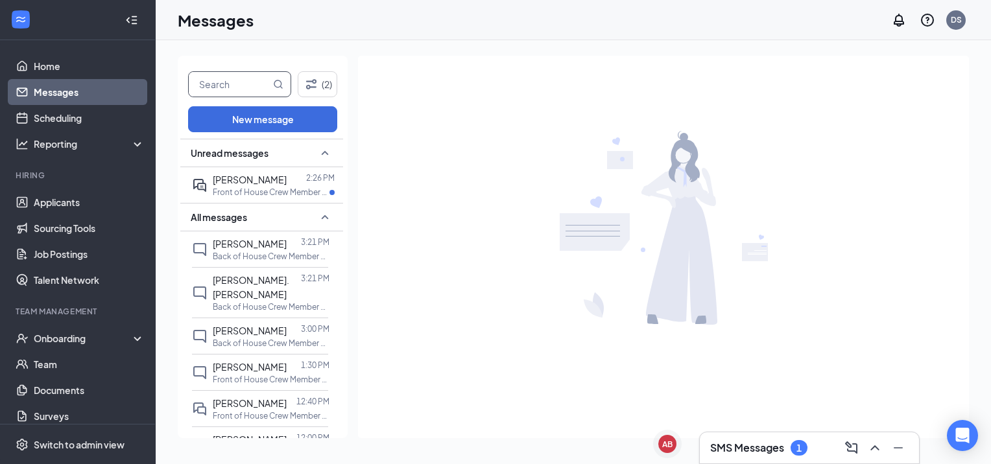
click at [215, 88] on input "text" at bounding box center [230, 84] width 82 height 25
type input "[PERSON_NAME]"
click at [261, 361] on span "[PERSON_NAME]" at bounding box center [250, 367] width 74 height 12
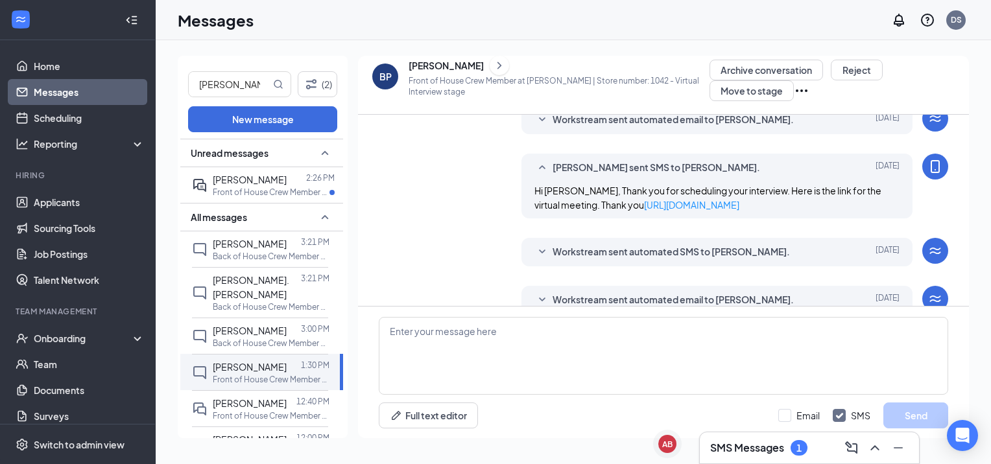
scroll to position [370, 0]
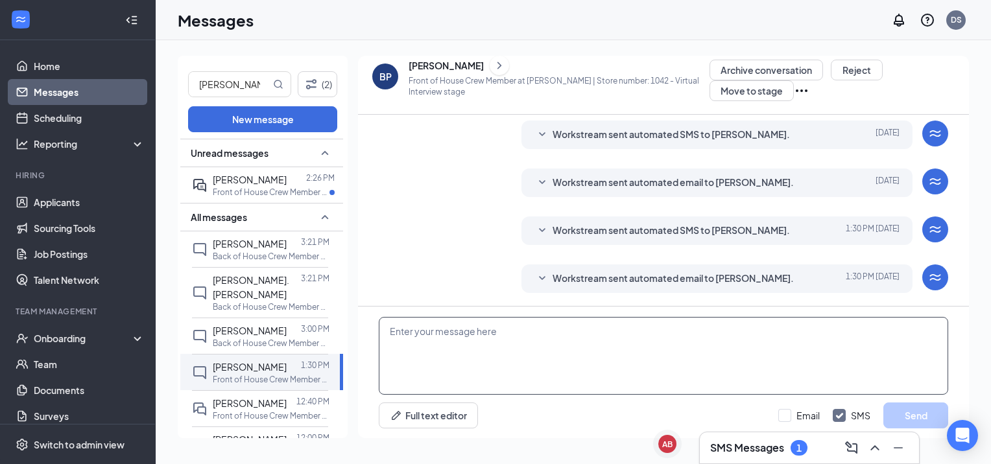
click at [622, 357] on textarea at bounding box center [663, 356] width 569 height 78
click at [451, 360] on textarea at bounding box center [663, 356] width 569 height 78
paste textarea "[URL][DOMAIN_NAME]"
click at [386, 331] on textarea "[URL][DOMAIN_NAME]" at bounding box center [663, 356] width 569 height 78
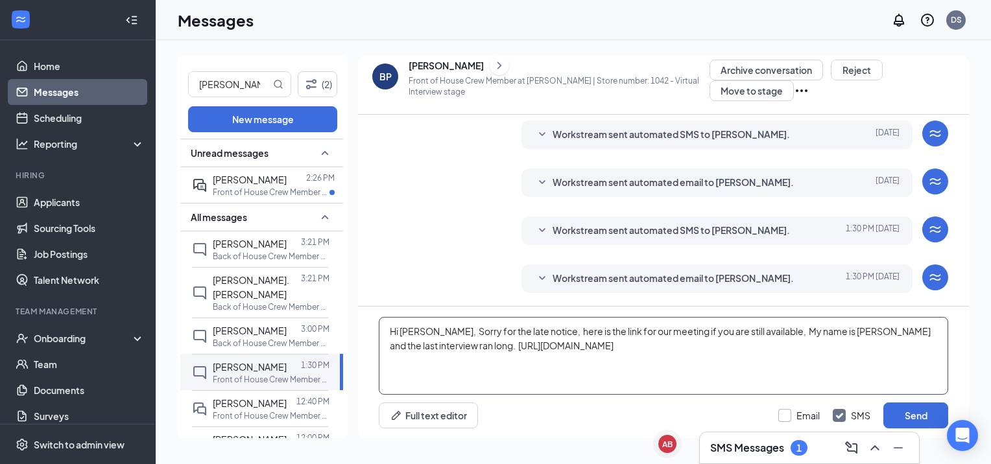
type textarea "Hi [PERSON_NAME], Sorry for the late notice, here is the link for our meeting i…"
click at [788, 415] on input "Email" at bounding box center [798, 415] width 41 height 13
checkbox input "true"
click at [893, 414] on button "Send" at bounding box center [915, 416] width 65 height 26
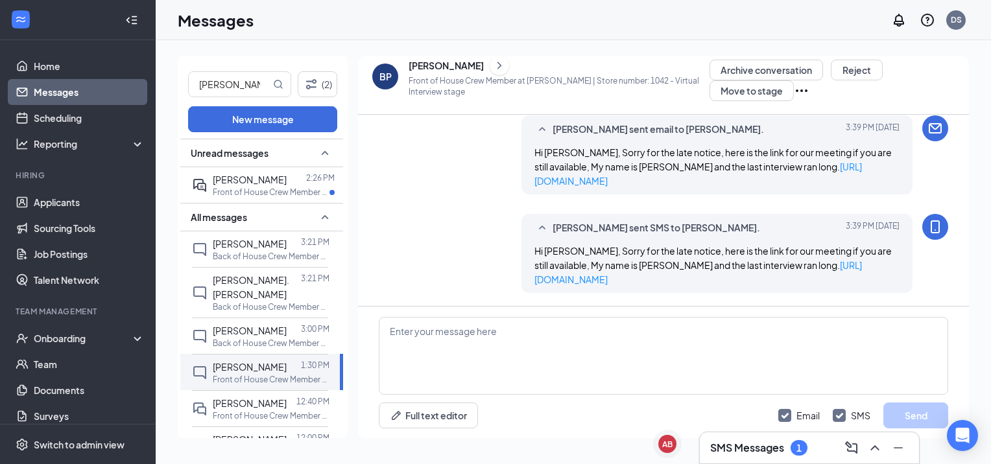
scroll to position [567, 0]
click at [685, 182] on link "[URL][DOMAIN_NAME]" at bounding box center [697, 174] width 327 height 26
click at [239, 182] on span "[PERSON_NAME]" at bounding box center [250, 180] width 74 height 12
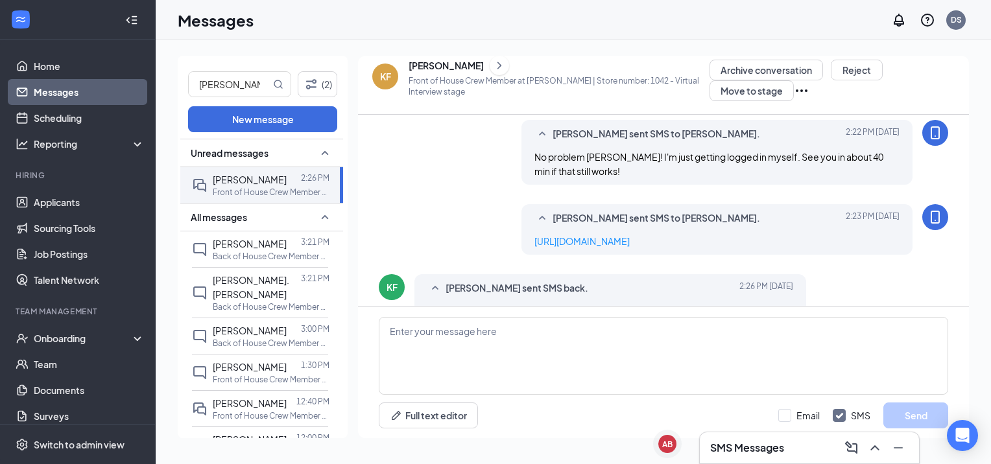
scroll to position [569, 0]
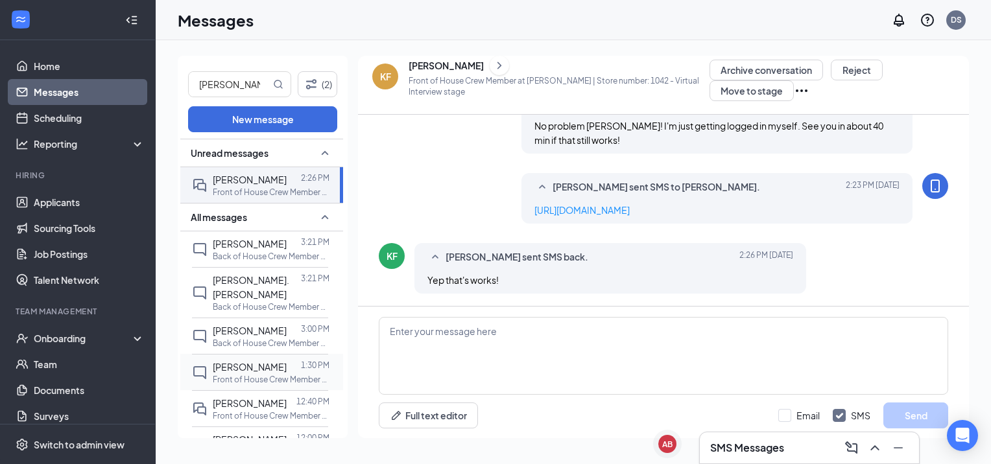
click at [244, 374] on p "Front of House Crew Member at [GEOGRAPHIC_DATA][PERSON_NAME] | Store number: 10…" at bounding box center [271, 379] width 117 height 11
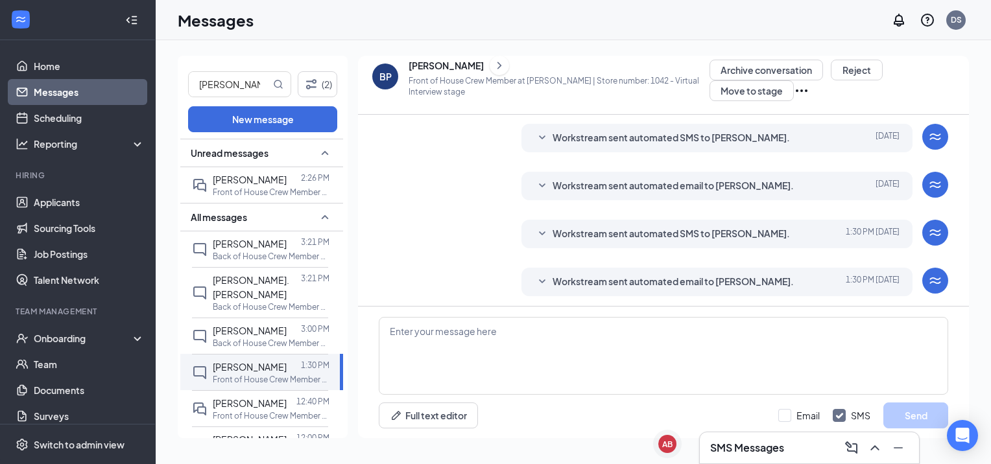
scroll to position [471, 0]
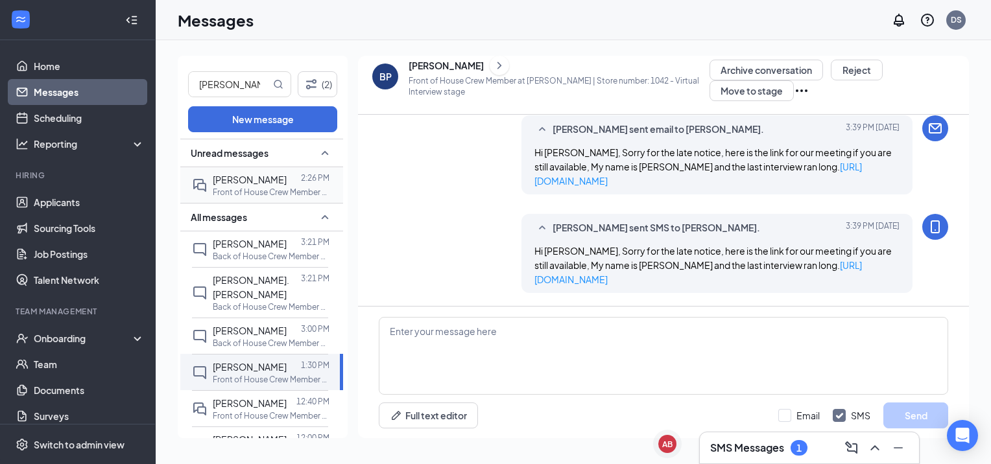
click at [262, 185] on div "[PERSON_NAME]" at bounding box center [250, 179] width 74 height 14
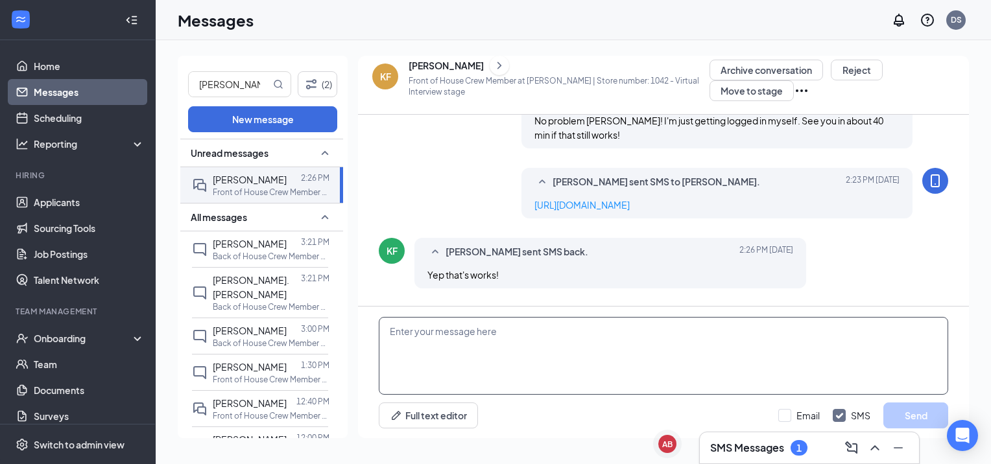
scroll to position [591, 0]
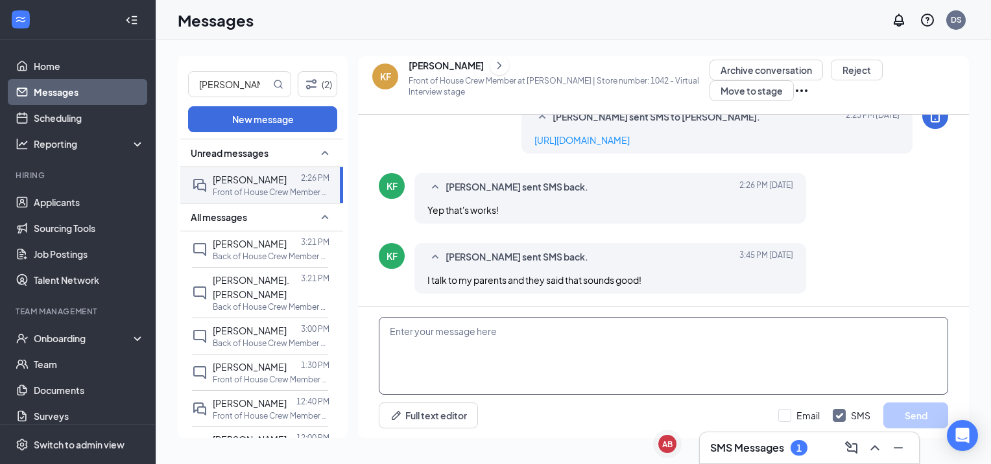
click at [576, 359] on textarea at bounding box center [663, 356] width 569 height 78
click at [577, 357] on textarea at bounding box center [663, 356] width 569 height 78
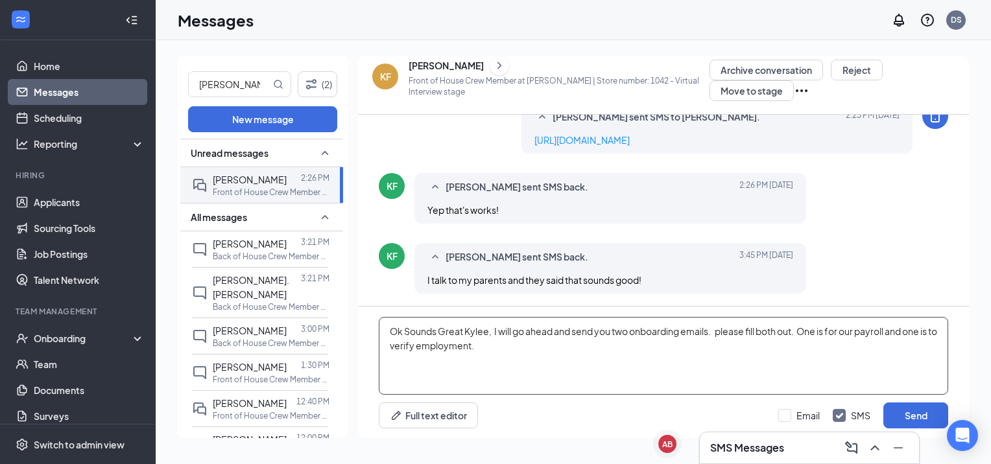
click at [521, 348] on textarea "Ok Sounds Great Kylee, I will go ahead and send you two onboarding emails. plea…" at bounding box center [663, 356] width 569 height 78
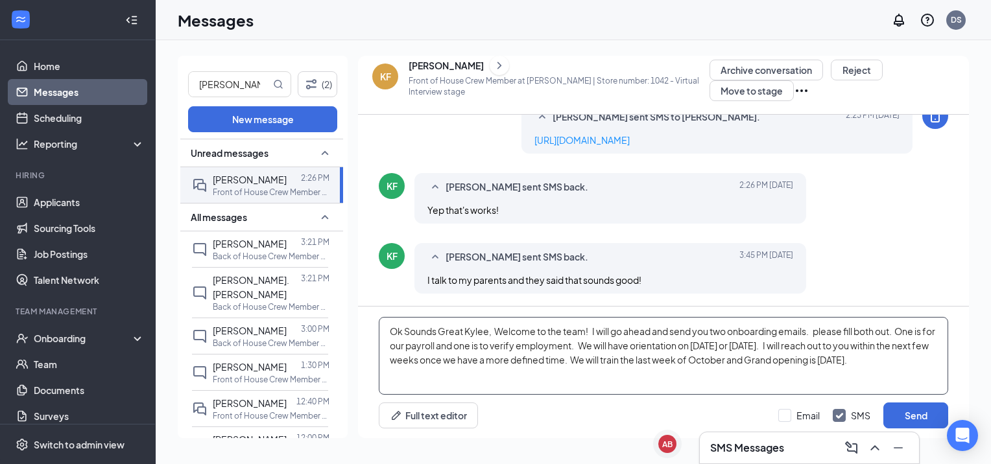
click at [661, 349] on textarea "Ok Sounds Great Kylee, Welcome to the team! I will go ahead and send you two on…" at bounding box center [663, 356] width 569 height 78
click at [890, 344] on textarea "Ok Sounds Great Kylee, Welcome to the team! I will go ahead and send you two on…" at bounding box center [663, 356] width 569 height 78
click at [921, 368] on textarea "Ok Sounds Great Kylee, Welcome to the team! I will go ahead and send you two on…" at bounding box center [663, 356] width 569 height 78
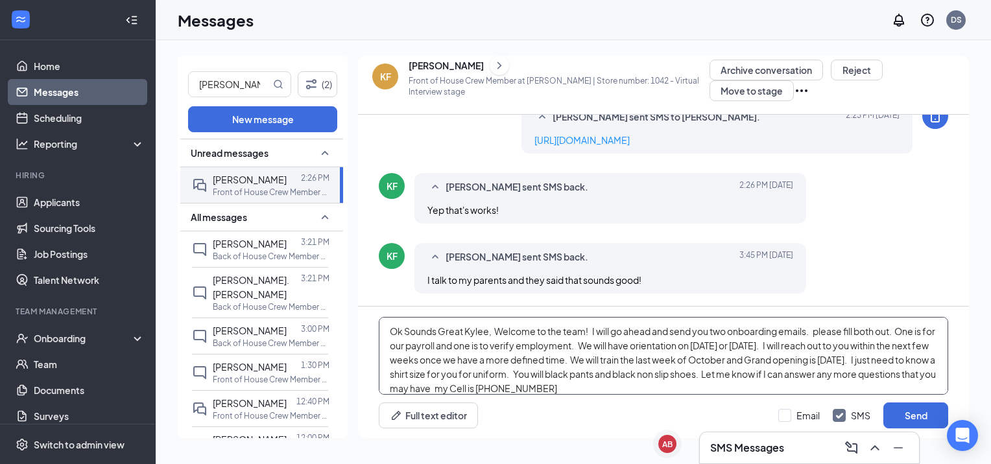
click at [625, 372] on textarea "Ok Sounds Great Kylee, Welcome to the team! I will go ahead and send you two on…" at bounding box center [663, 356] width 569 height 78
click at [628, 377] on textarea "Ok Sounds Great Kylee, Welcome to the team! I will go ahead and send you two on…" at bounding box center [663, 356] width 569 height 78
type textarea "Ok Sounds Great Kylee, Welcome to the team! I will go ahead and send you two on…"
click at [900, 416] on button "Send" at bounding box center [915, 416] width 65 height 26
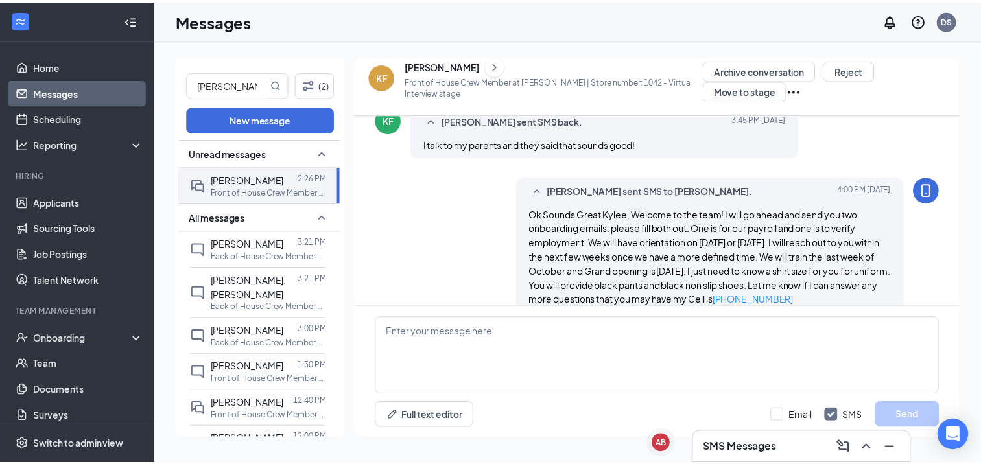
scroll to position [747, 0]
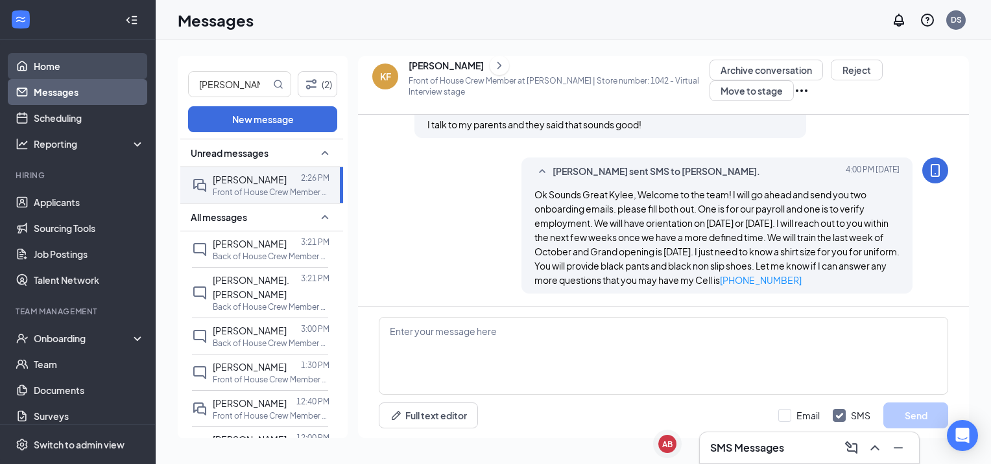
click at [76, 64] on link "Home" at bounding box center [89, 66] width 111 height 26
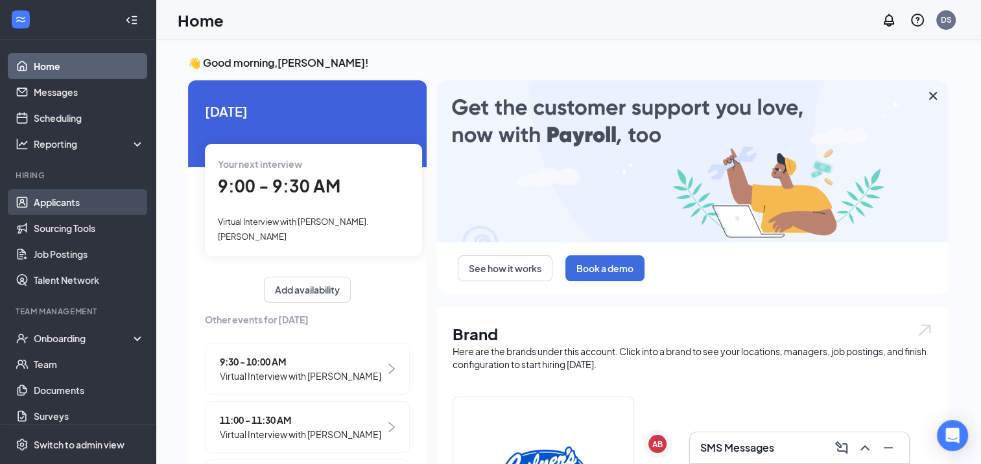
click at [65, 203] on link "Applicants" at bounding box center [89, 202] width 111 height 26
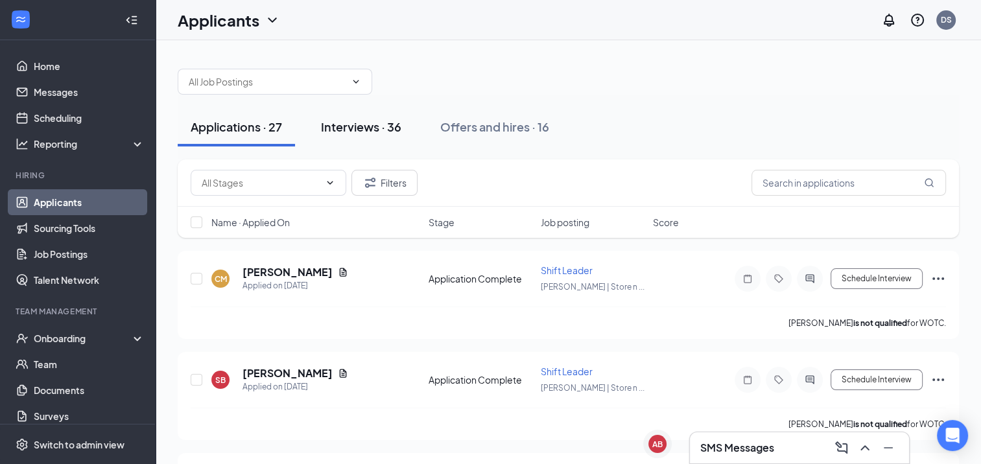
click at [355, 130] on div "Interviews · 36" at bounding box center [361, 127] width 80 height 16
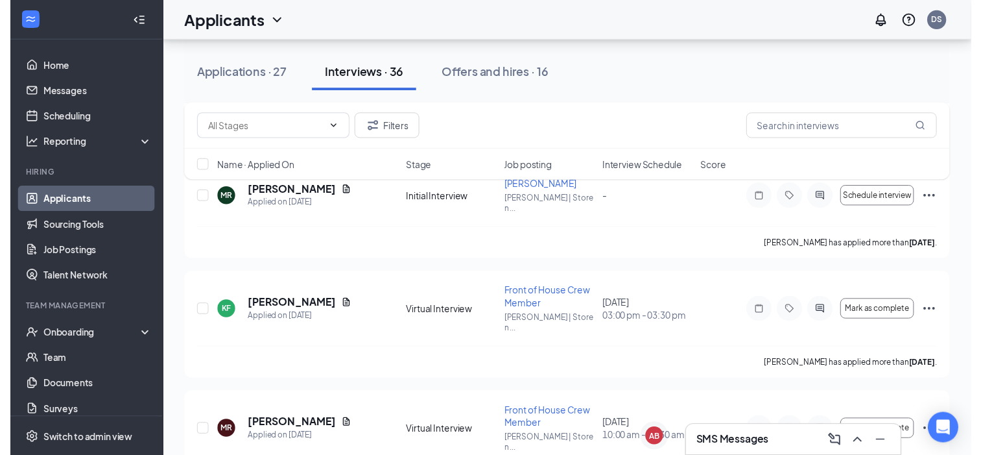
scroll to position [584, 0]
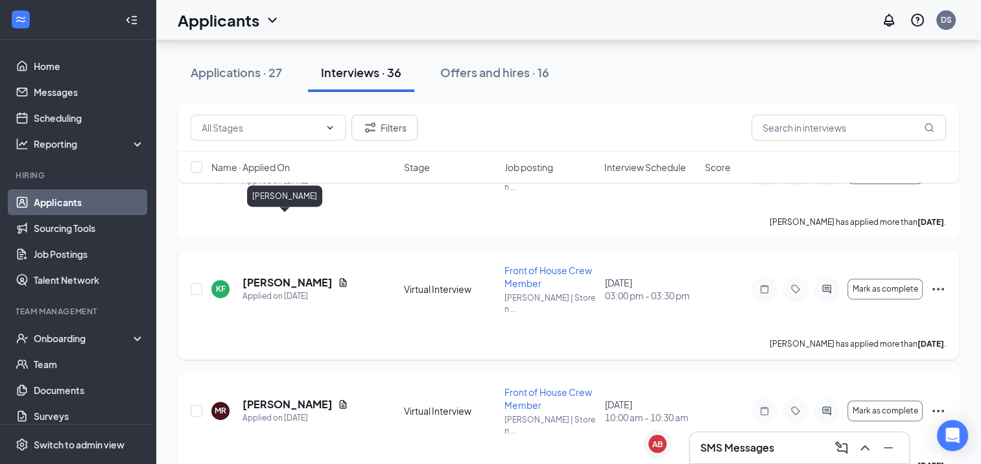
click at [283, 276] on h5 "[PERSON_NAME]" at bounding box center [287, 283] width 90 height 14
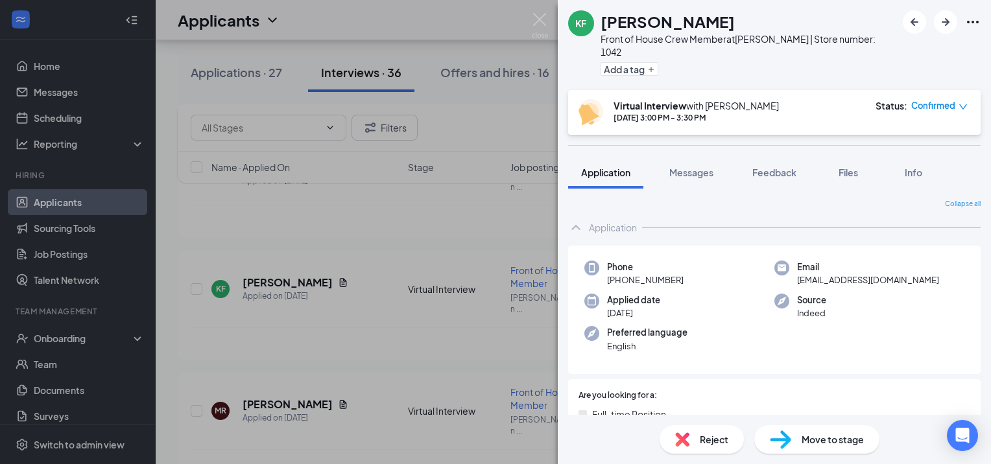
click at [840, 437] on span "Move to stage" at bounding box center [832, 439] width 62 height 14
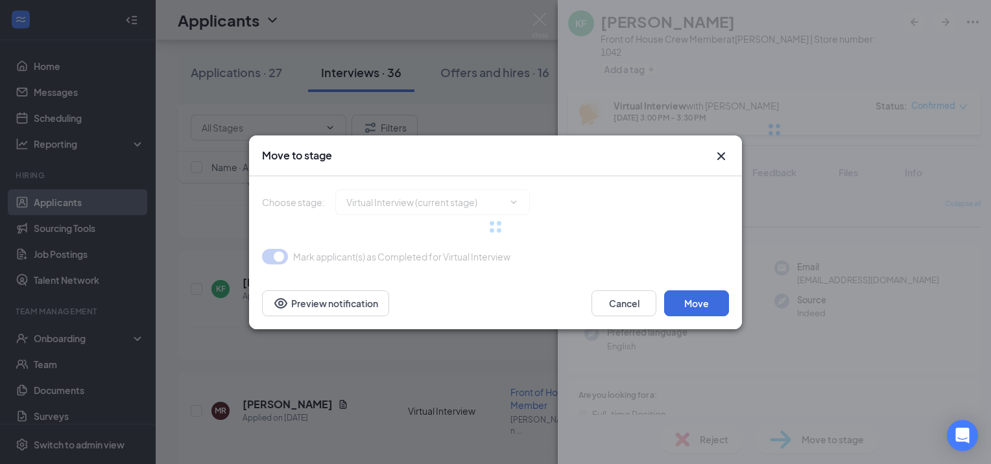
type input "Hiring Complete (final stage)"
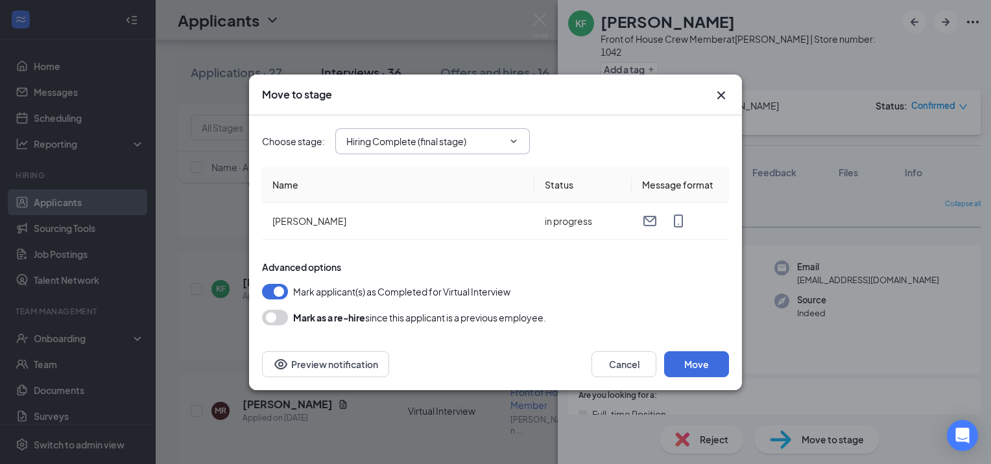
click at [514, 140] on icon "ChevronDown" at bounding box center [513, 141] width 10 height 10
click at [694, 365] on button "Move" at bounding box center [696, 364] width 65 height 26
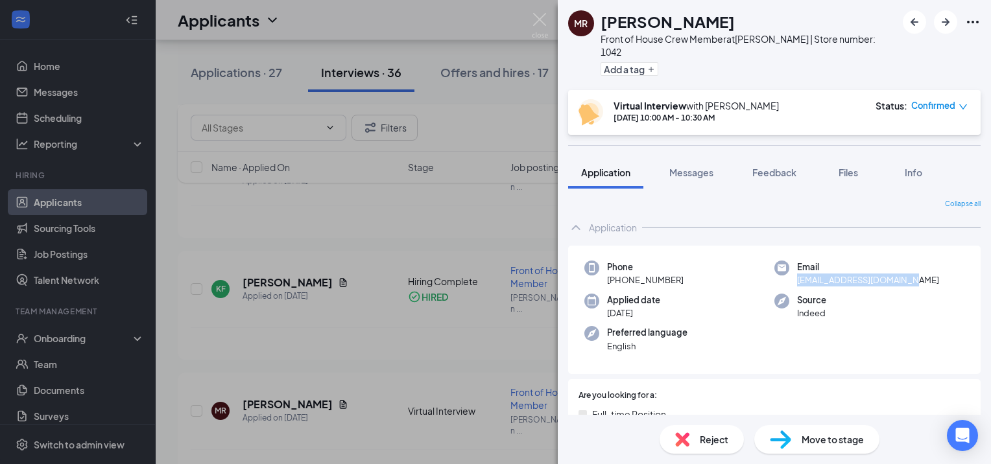
drag, startPoint x: 904, startPoint y: 266, endPoint x: 793, endPoint y: 264, distance: 110.9
click at [797, 274] on span "[EMAIL_ADDRESS][DOMAIN_NAME]" at bounding box center [868, 280] width 142 height 13
drag, startPoint x: 793, startPoint y: 264, endPoint x: 801, endPoint y: 265, distance: 7.8
copy span "[EMAIL_ADDRESS][DOMAIN_NAME]"
click at [190, 272] on div "[PERSON_NAME] Front of House Crew Member at [PERSON_NAME] | Store number: 1042 …" at bounding box center [495, 232] width 991 height 464
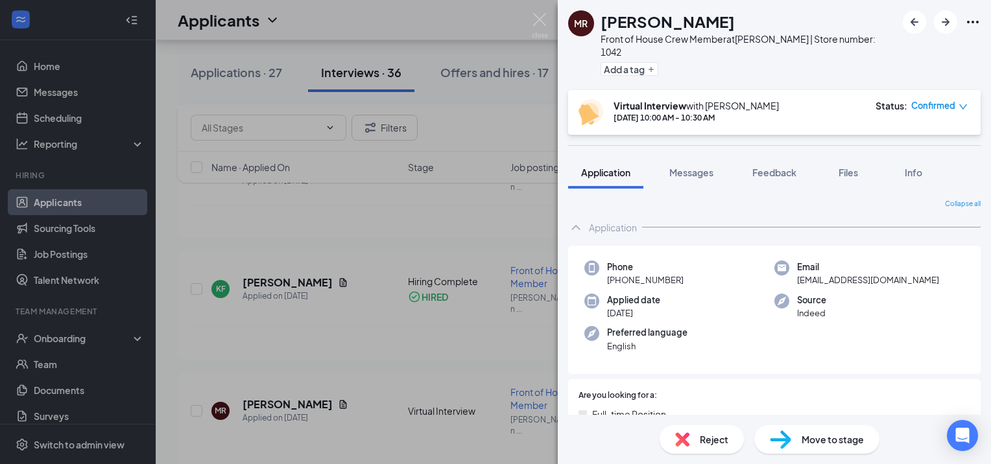
click at [427, 285] on div "[PERSON_NAME] Front of House Crew Member at [PERSON_NAME] | Store number: 1042 …" at bounding box center [495, 232] width 991 height 464
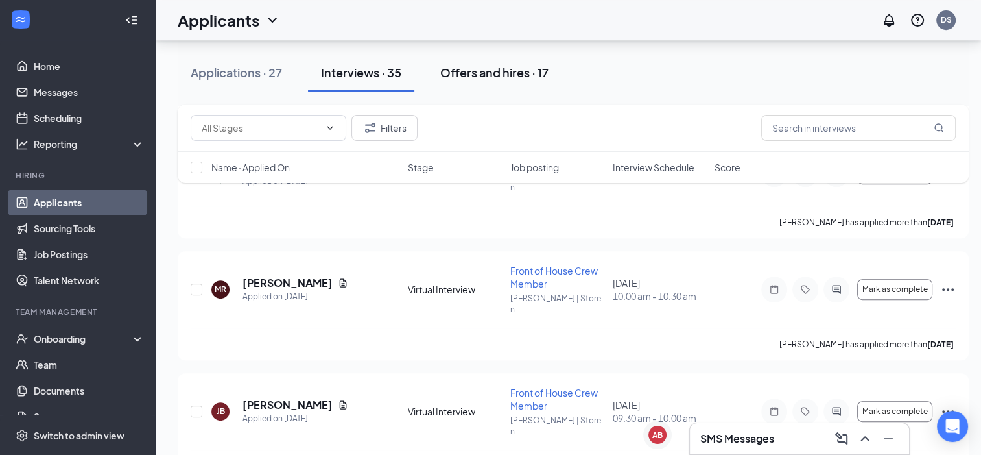
click at [472, 76] on div "Offers and hires · 17" at bounding box center [494, 72] width 108 height 16
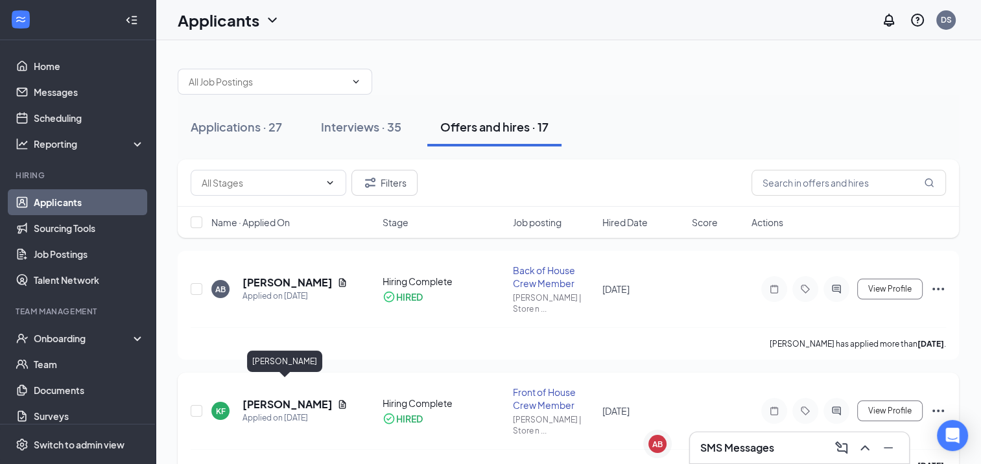
click at [283, 397] on h5 "[PERSON_NAME]" at bounding box center [286, 404] width 89 height 14
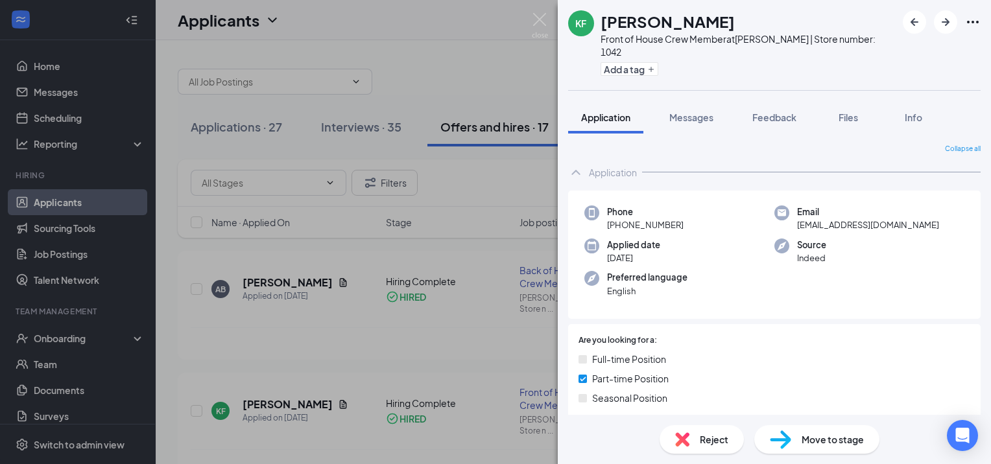
click at [916, 213] on div "Email [EMAIL_ADDRESS][DOMAIN_NAME]" at bounding box center [869, 219] width 190 height 27
drag, startPoint x: 914, startPoint y: 210, endPoint x: 790, endPoint y: 212, distance: 123.9
click at [790, 212] on div "Email [EMAIL_ADDRESS][DOMAIN_NAME]" at bounding box center [869, 219] width 190 height 27
drag, startPoint x: 790, startPoint y: 212, endPoint x: 798, endPoint y: 210, distance: 7.4
copy span "[EMAIL_ADDRESS][DOMAIN_NAME]"
